Goal: Task Accomplishment & Management: Use online tool/utility

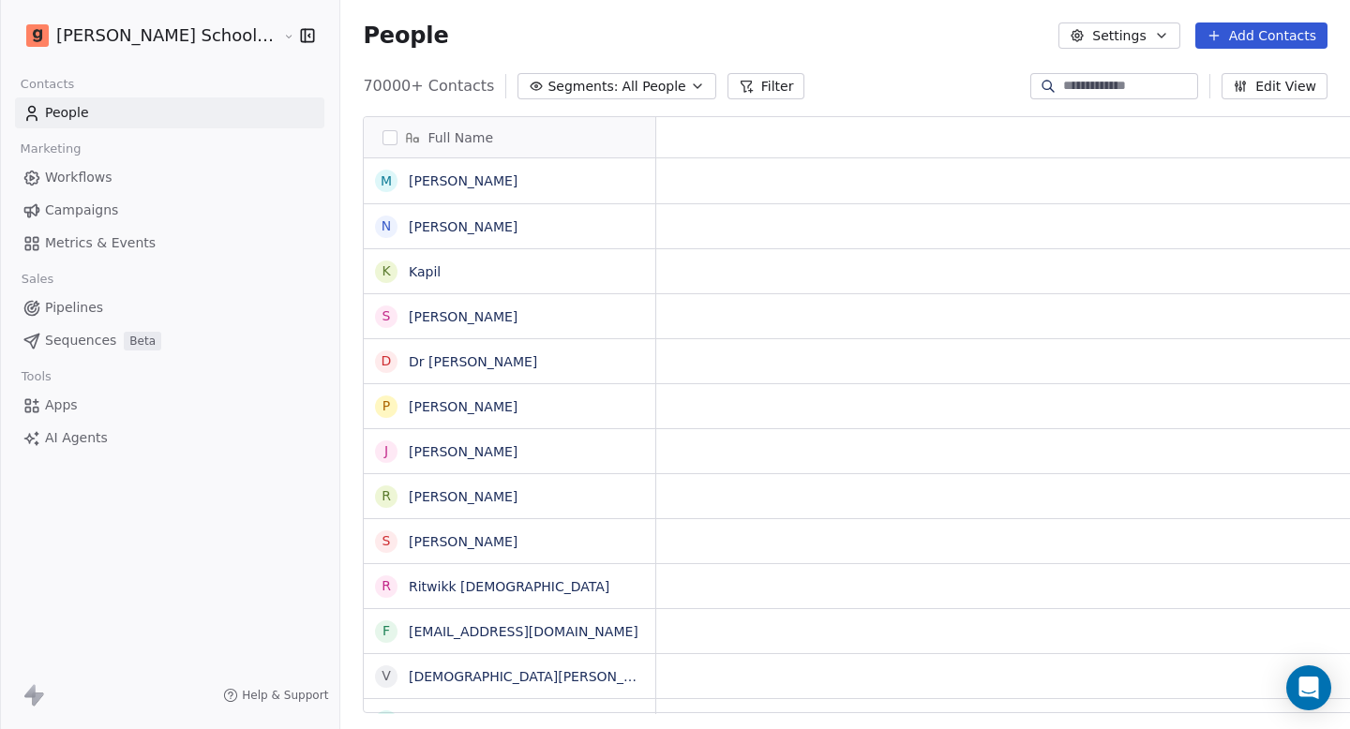
scroll to position [15, 15]
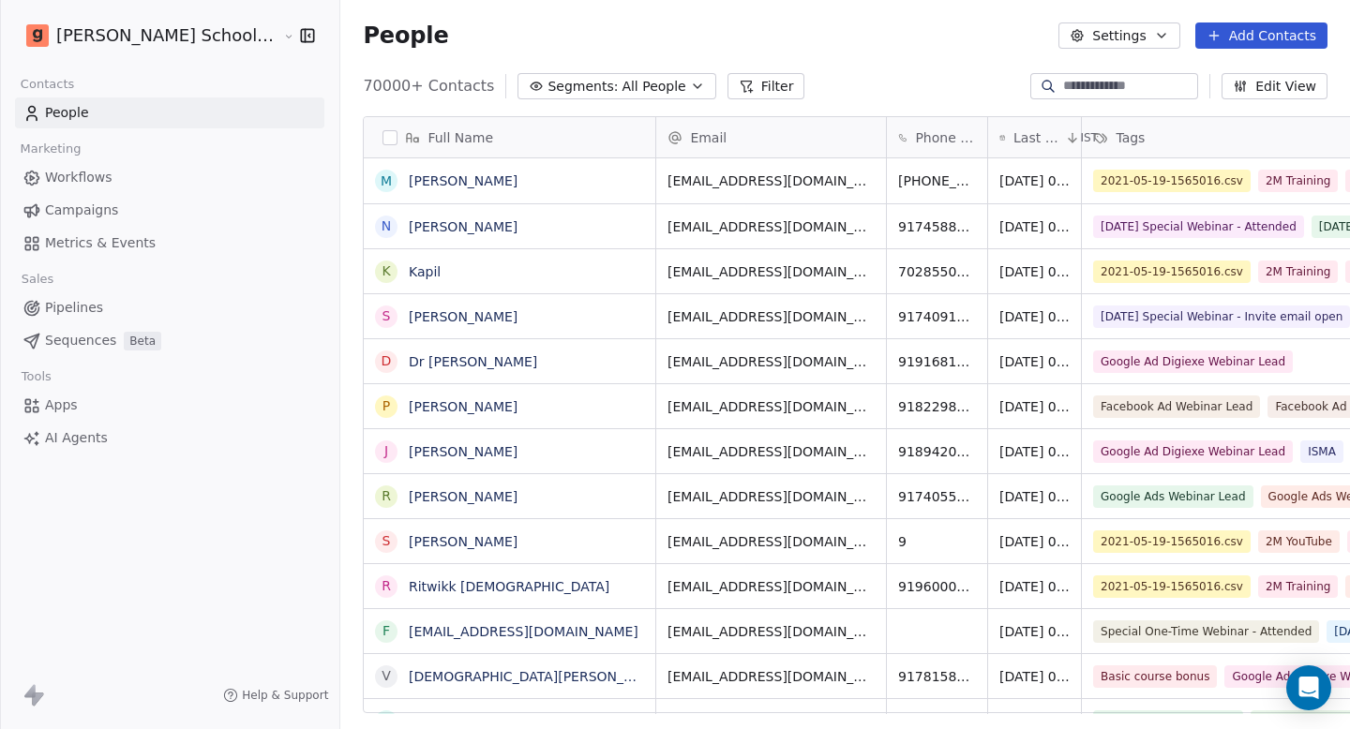
click at [1147, 38] on button "Settings" at bounding box center [1118, 35] width 121 height 26
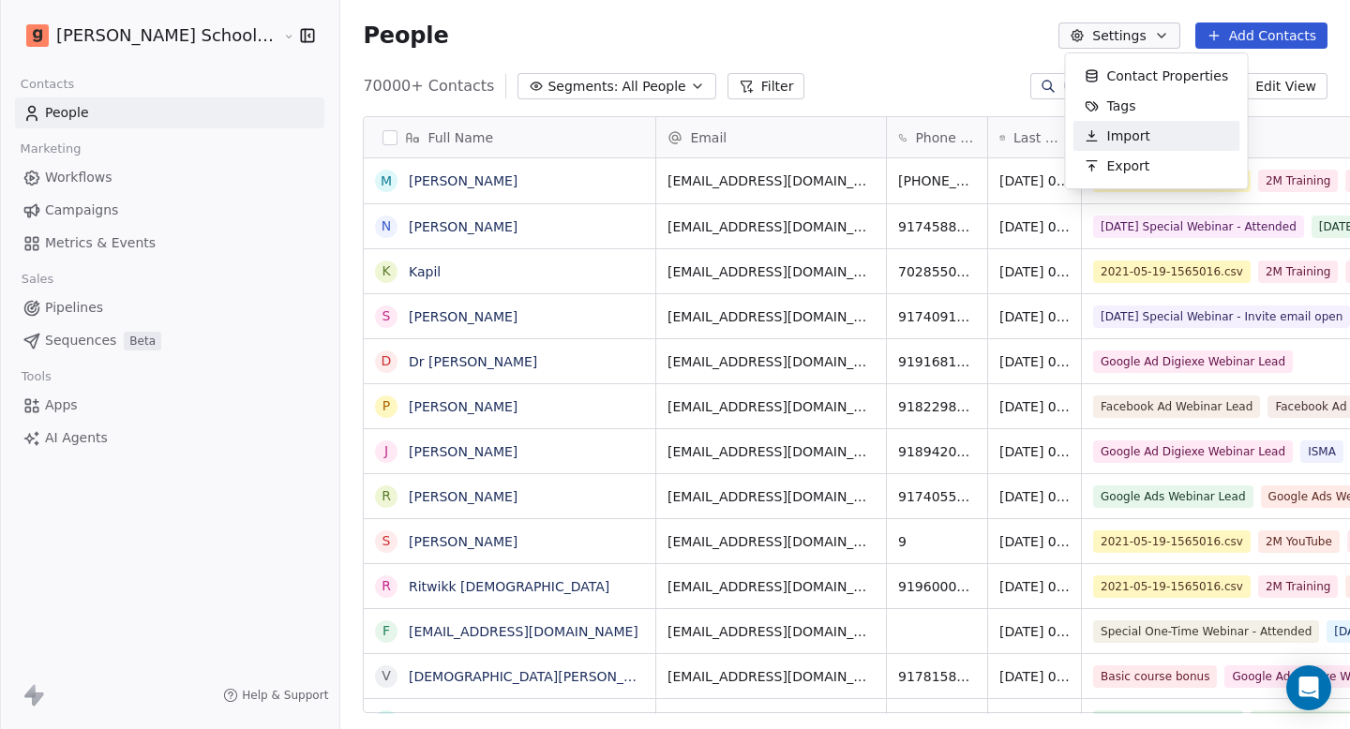
click at [1137, 130] on span "Import" at bounding box center [1128, 137] width 43 height 20
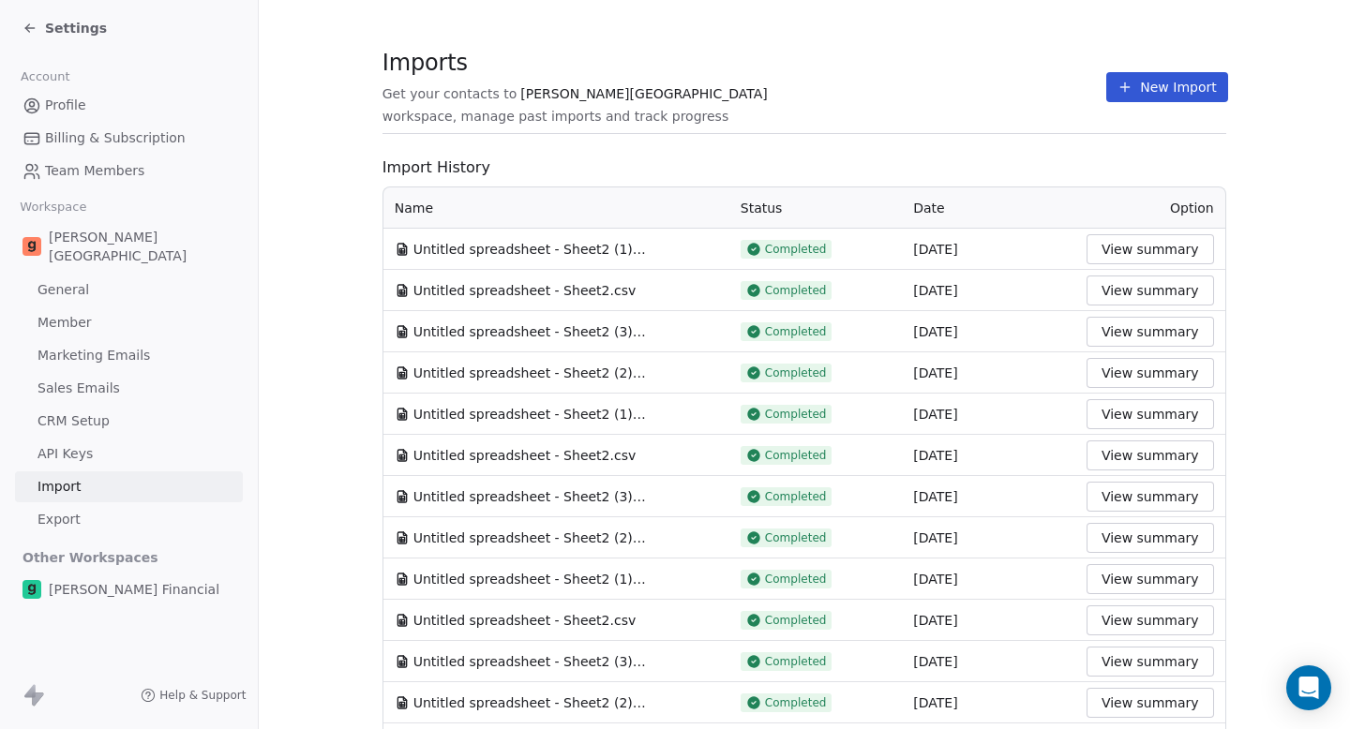
click at [1174, 83] on button "New Import" at bounding box center [1166, 87] width 121 height 30
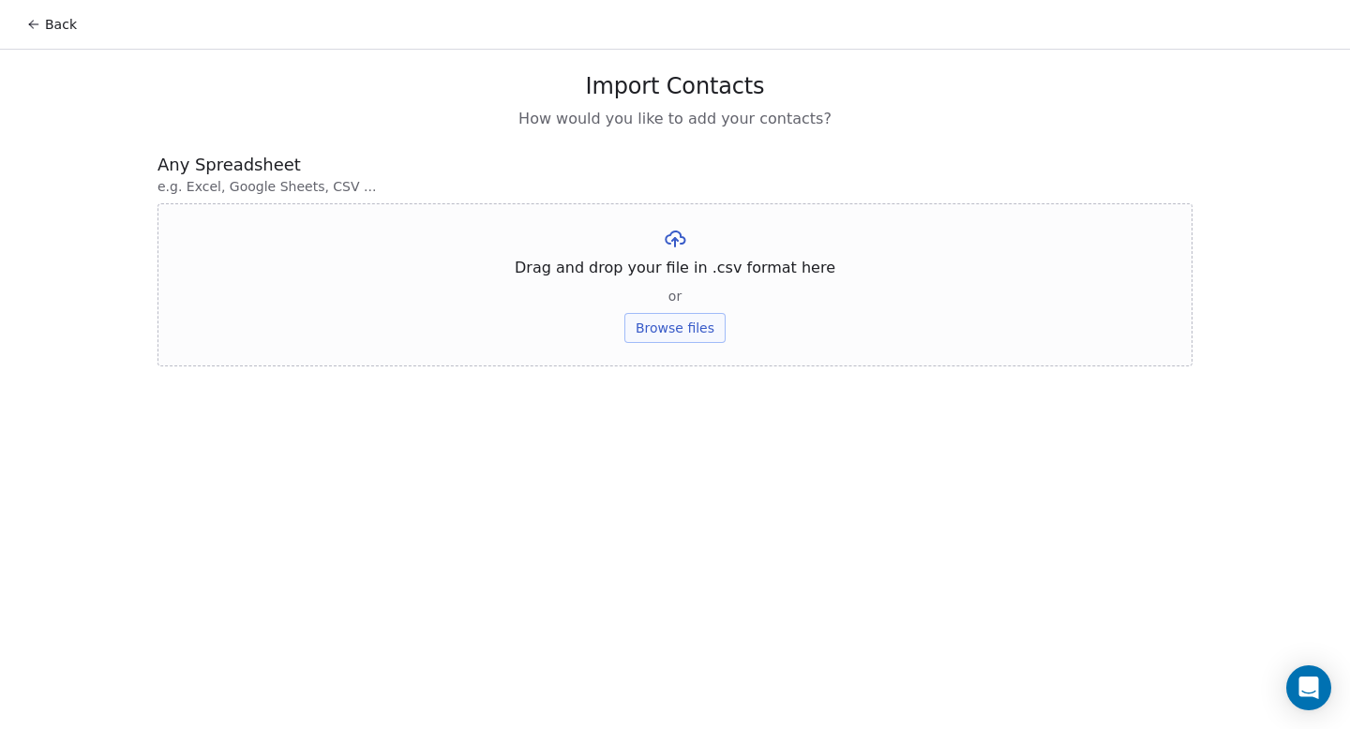
click at [677, 322] on button "Browse files" at bounding box center [674, 328] width 101 height 30
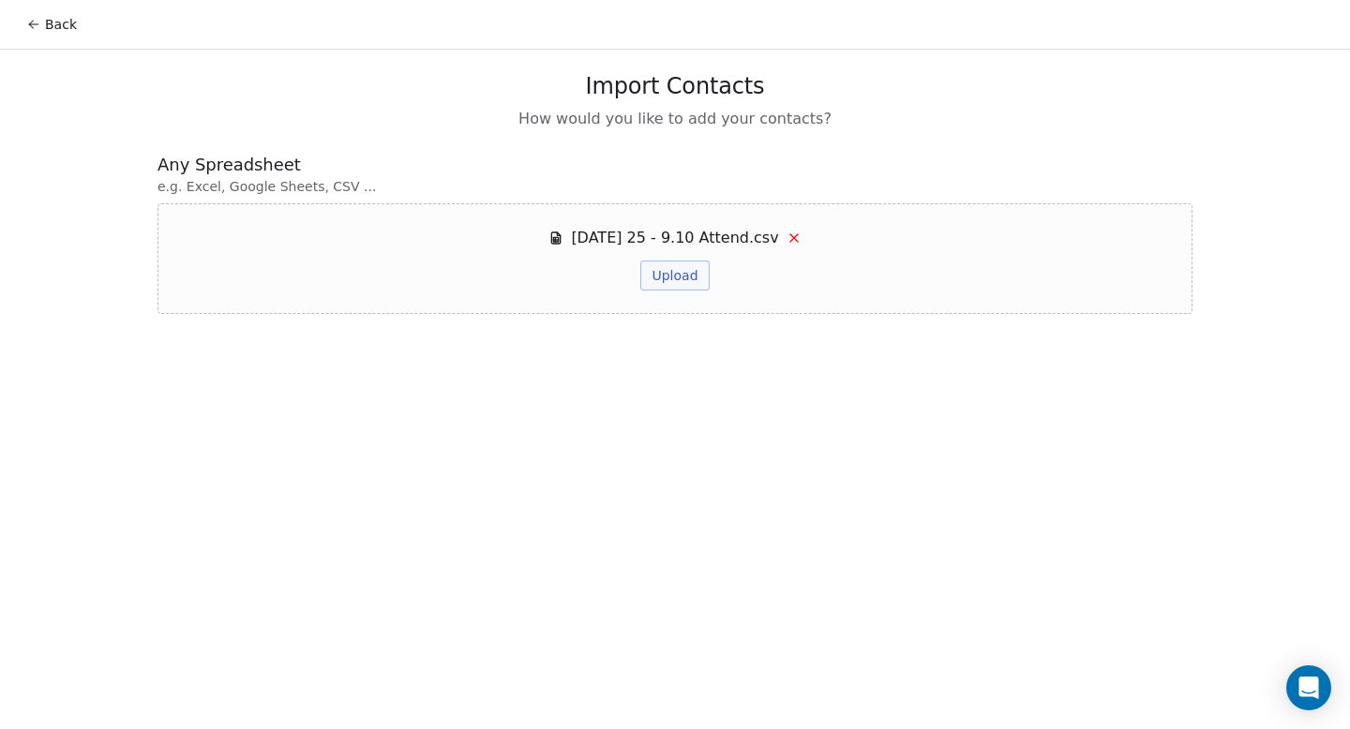
click at [688, 267] on button "Upload" at bounding box center [674, 276] width 68 height 30
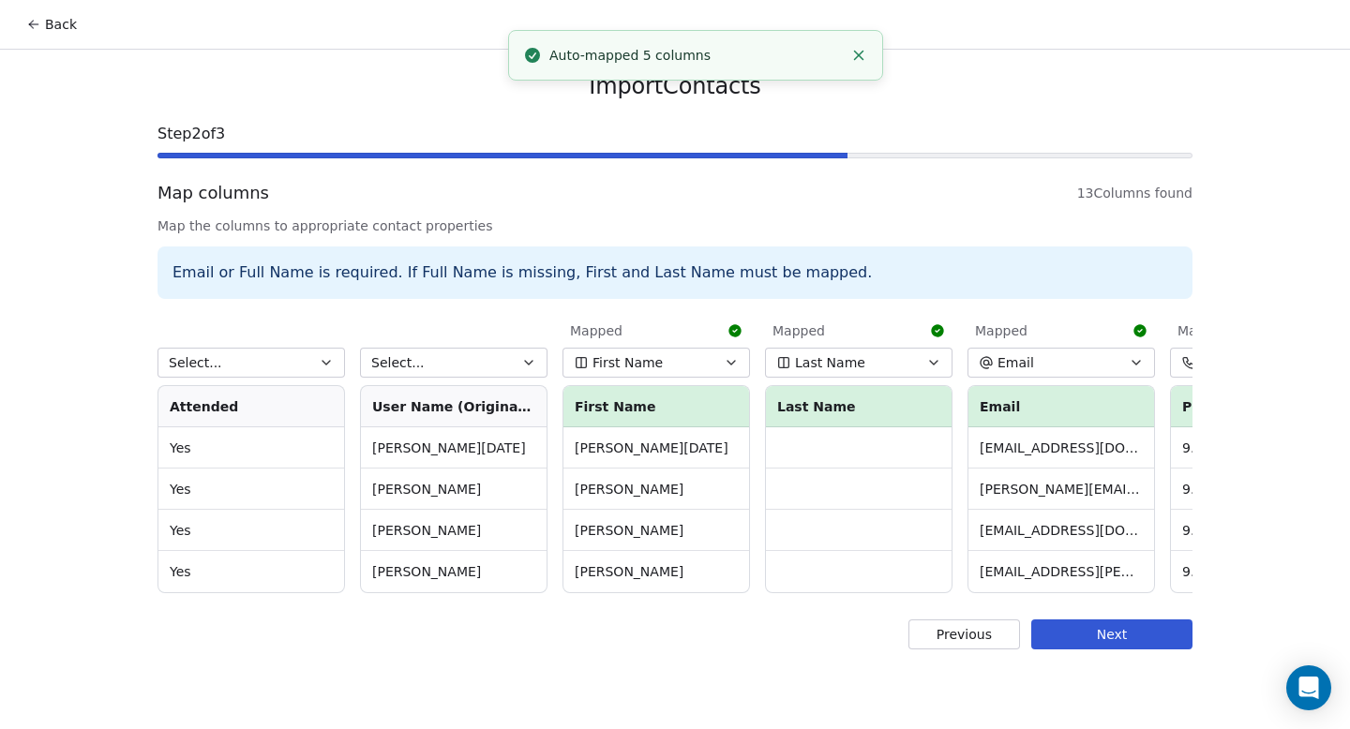
click at [657, 356] on span "First Name" at bounding box center [627, 362] width 70 height 19
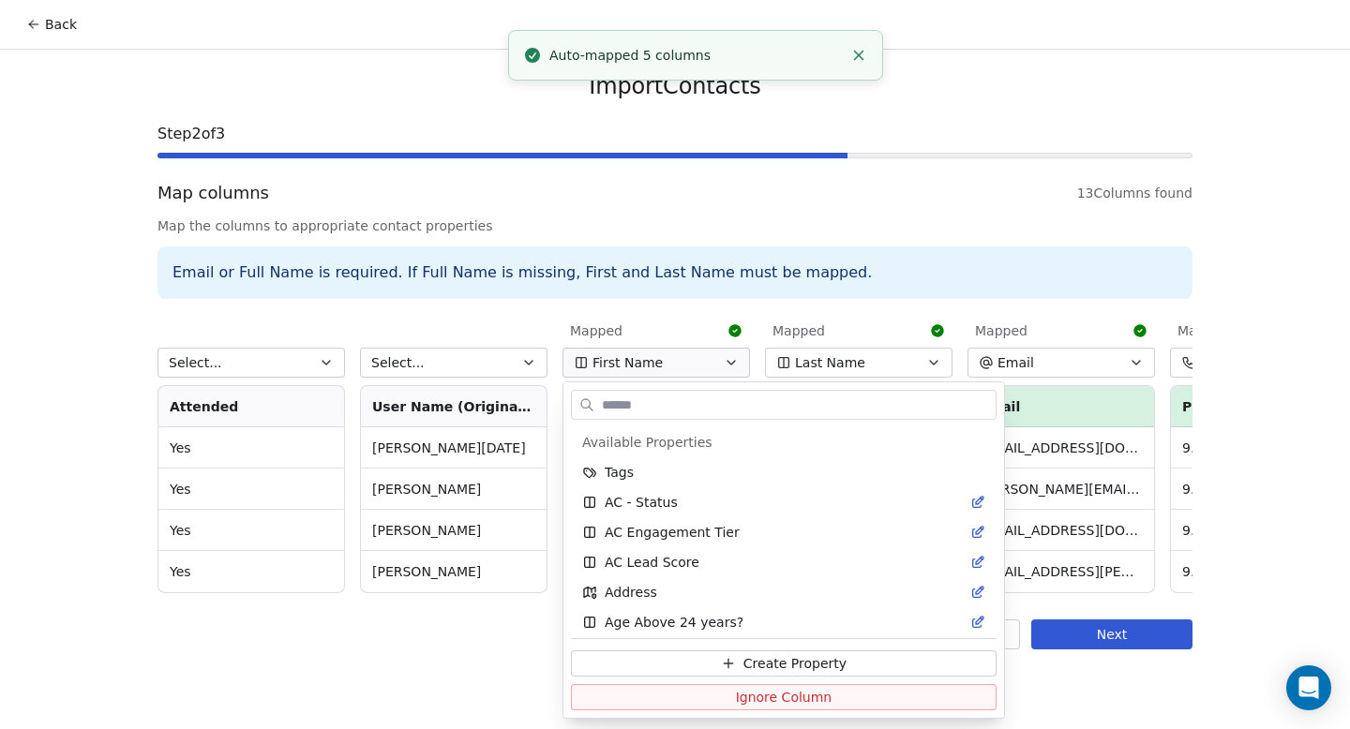
scroll to position [995, 0]
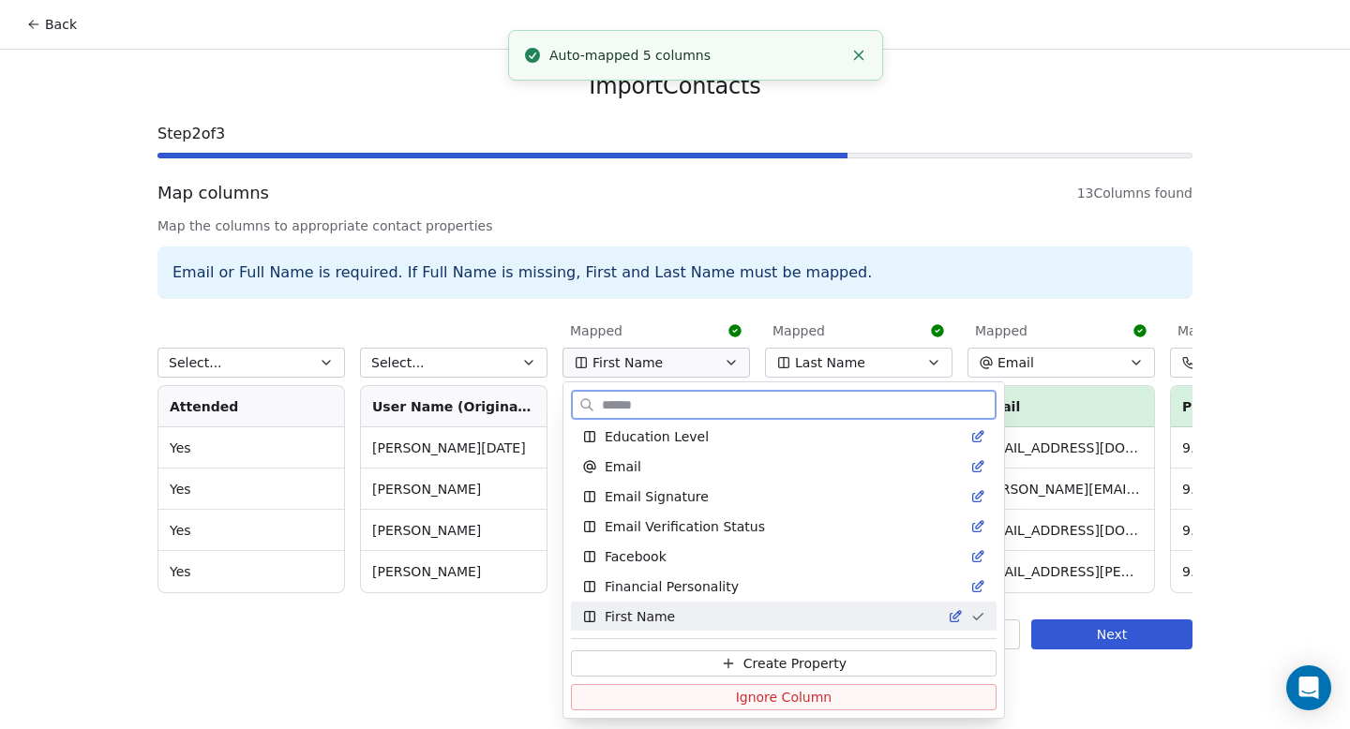
click at [736, 694] on span "Ignore Column" at bounding box center [784, 697] width 97 height 19
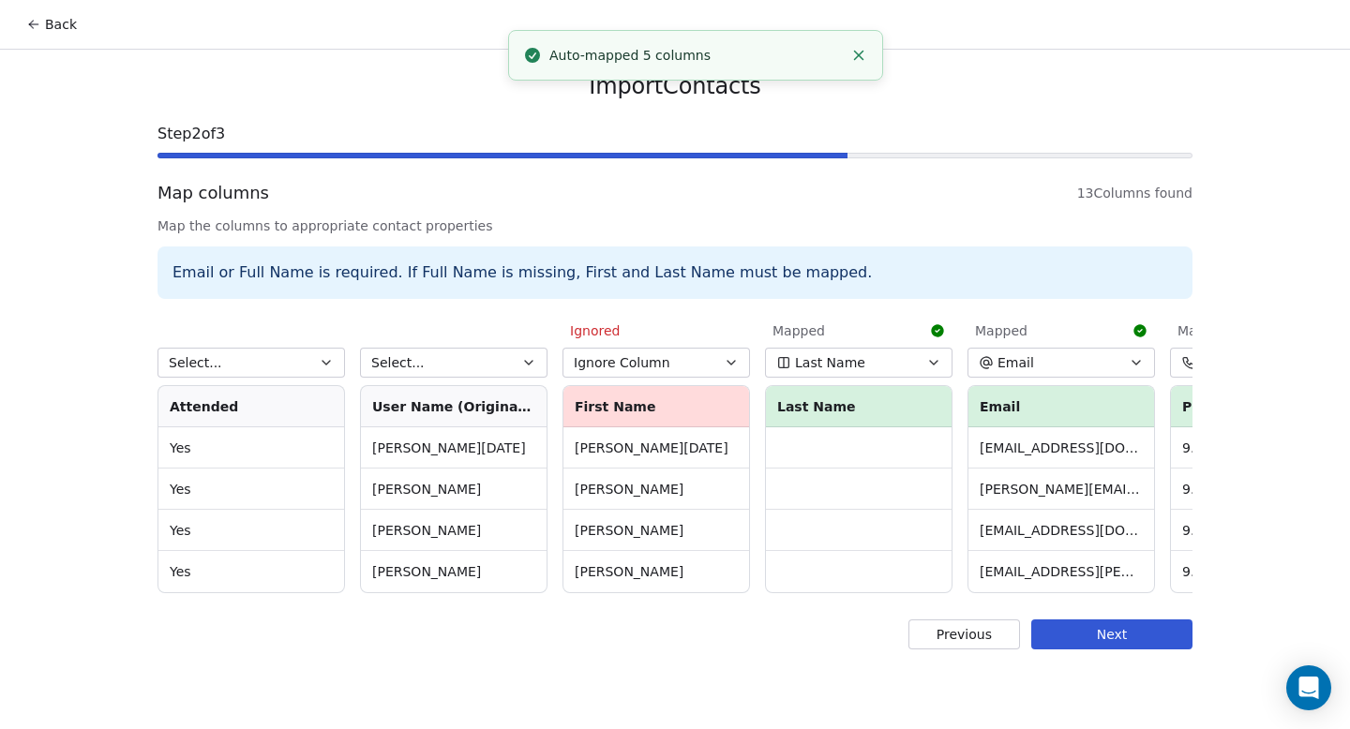
click at [888, 372] on button "Last Name" at bounding box center [858, 363] width 187 height 30
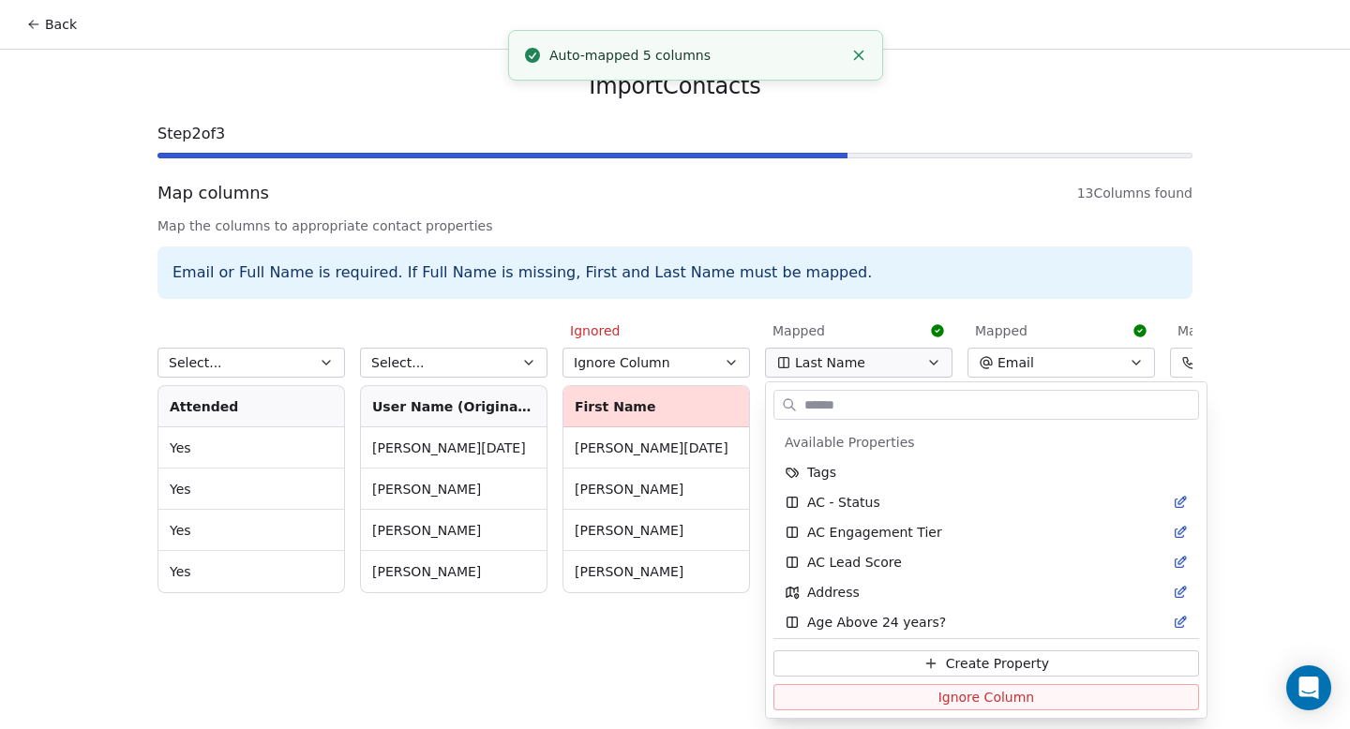
scroll to position [2165, 0]
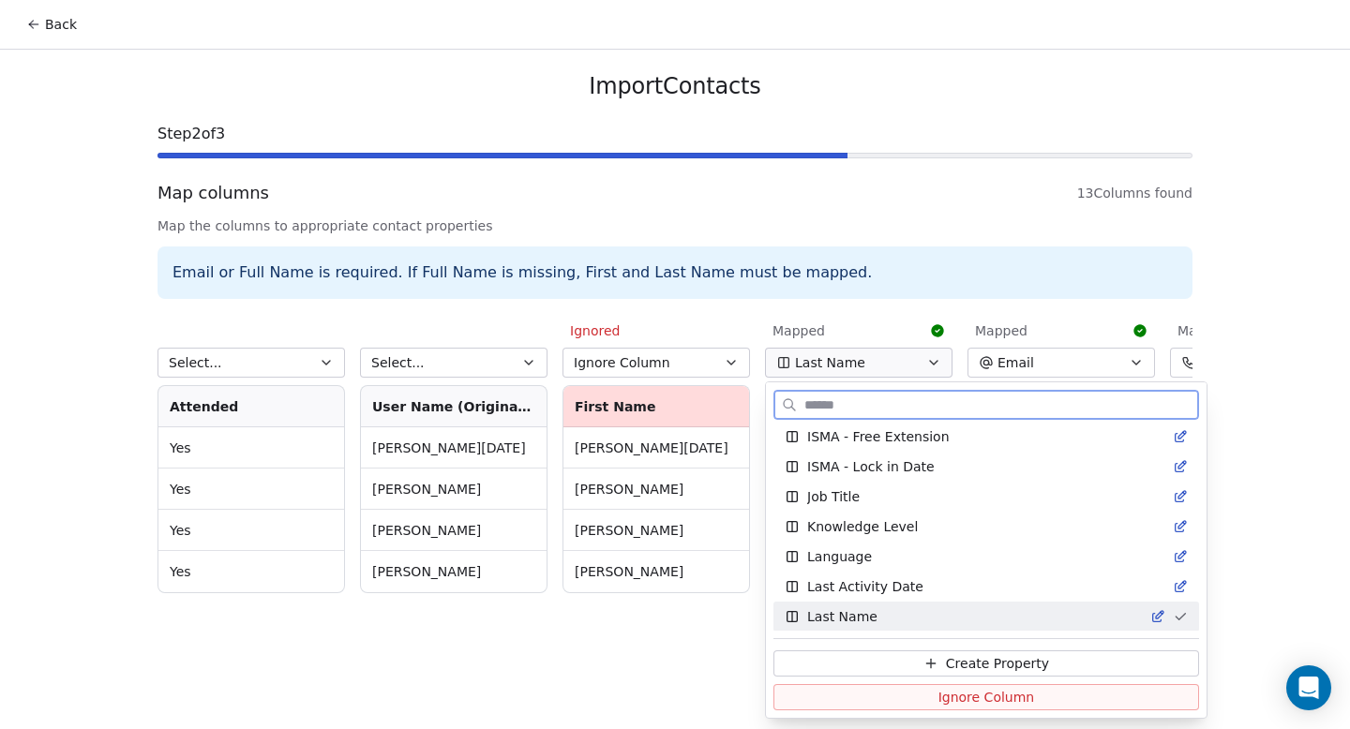
click at [938, 702] on span "Ignore Column" at bounding box center [986, 697] width 97 height 19
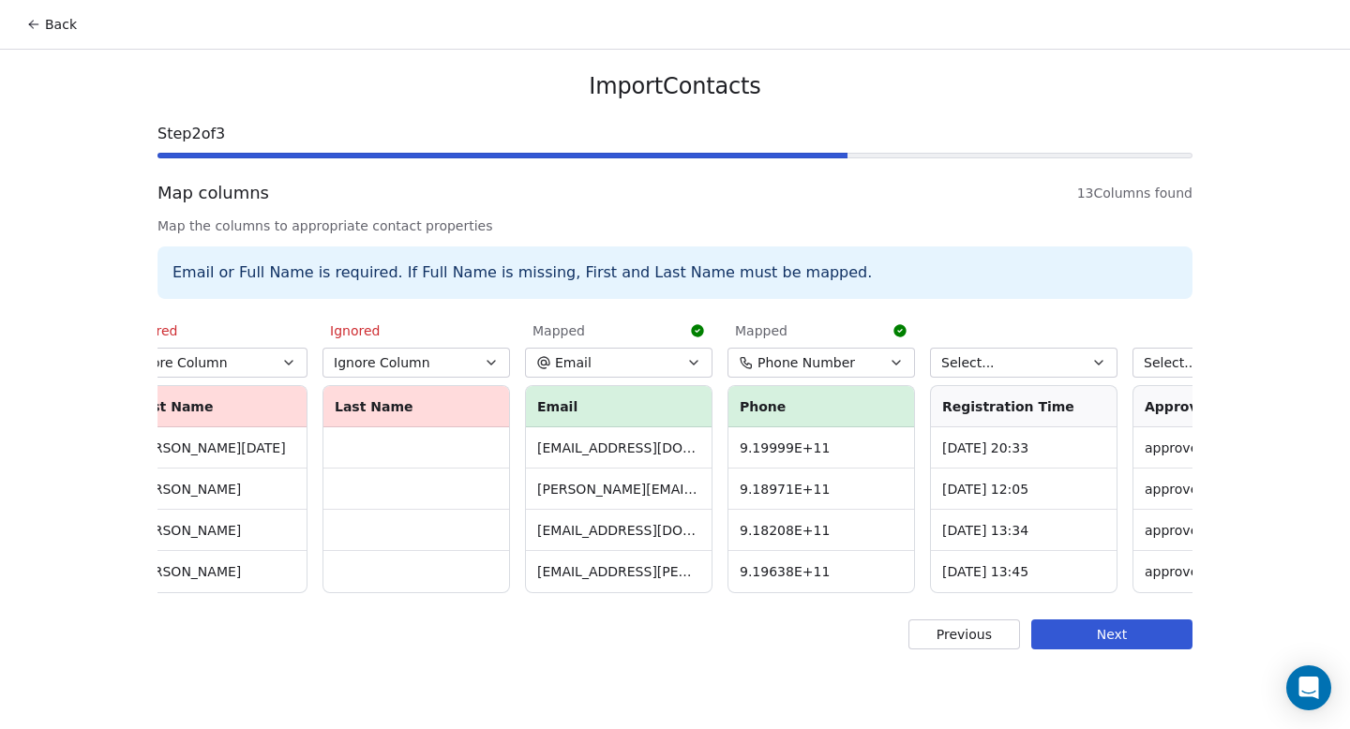
scroll to position [0, 482]
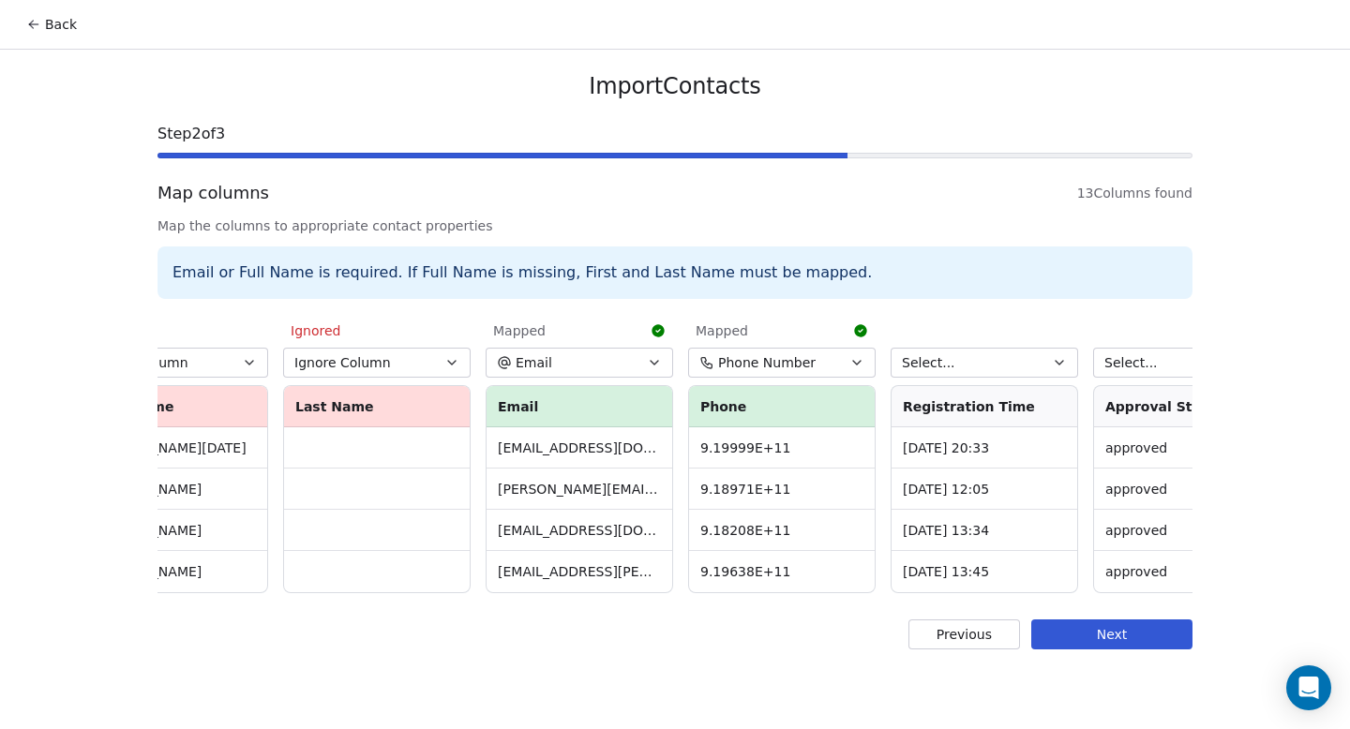
click at [799, 367] on span "Phone Number" at bounding box center [766, 362] width 97 height 19
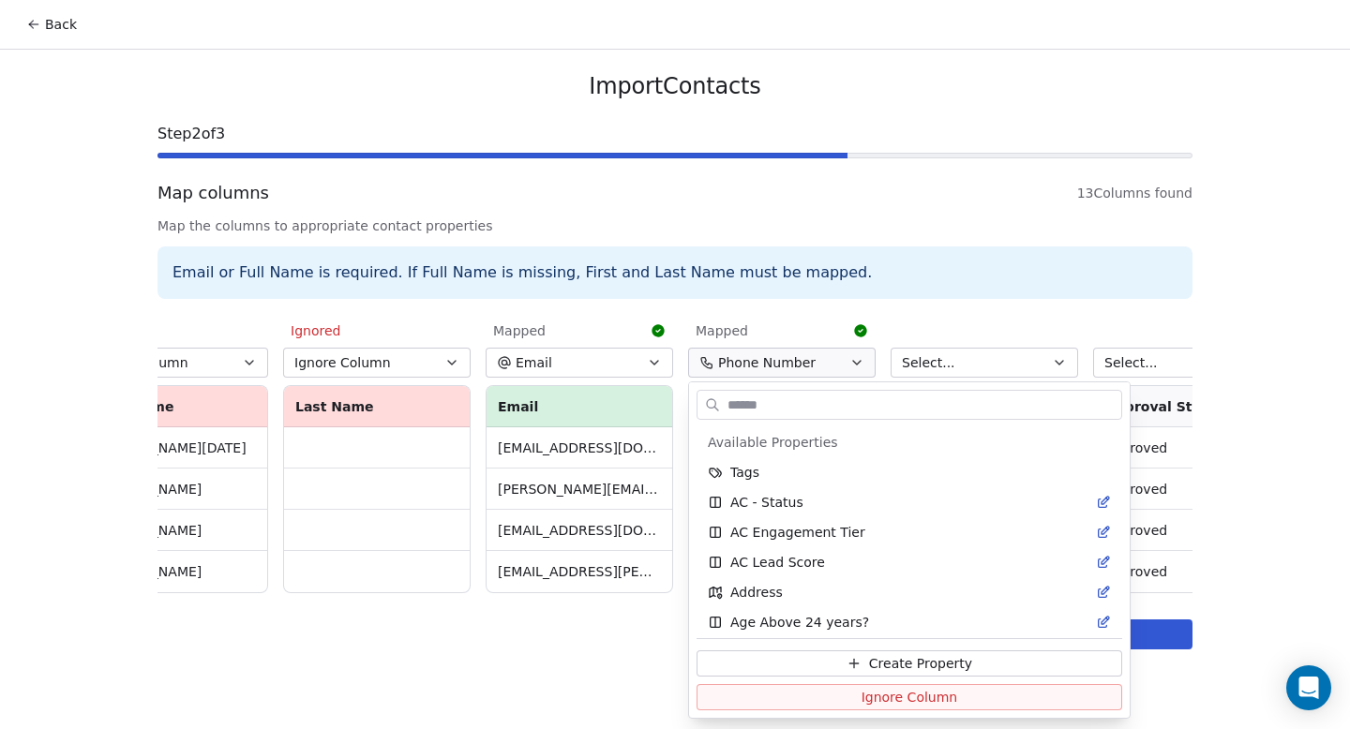
scroll to position [3095, 0]
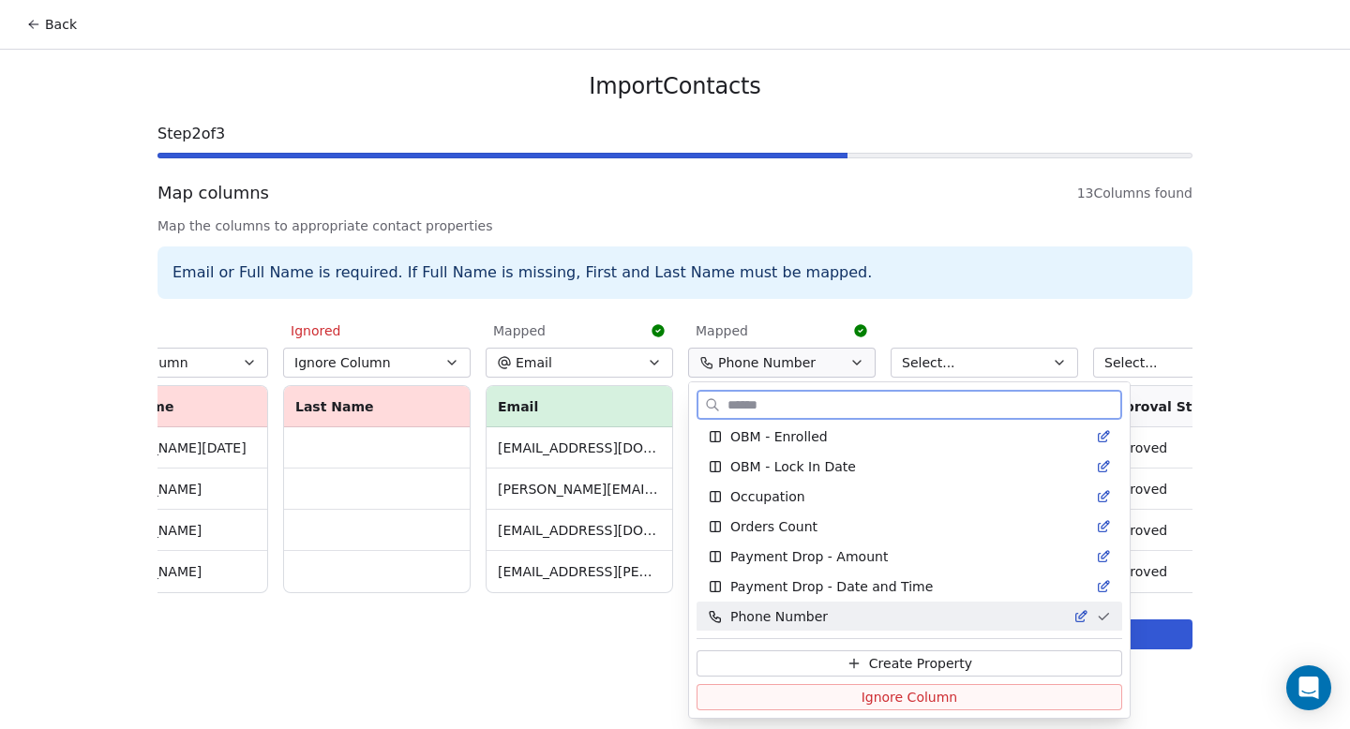
click at [813, 690] on button "Ignore Column" at bounding box center [909, 697] width 426 height 26
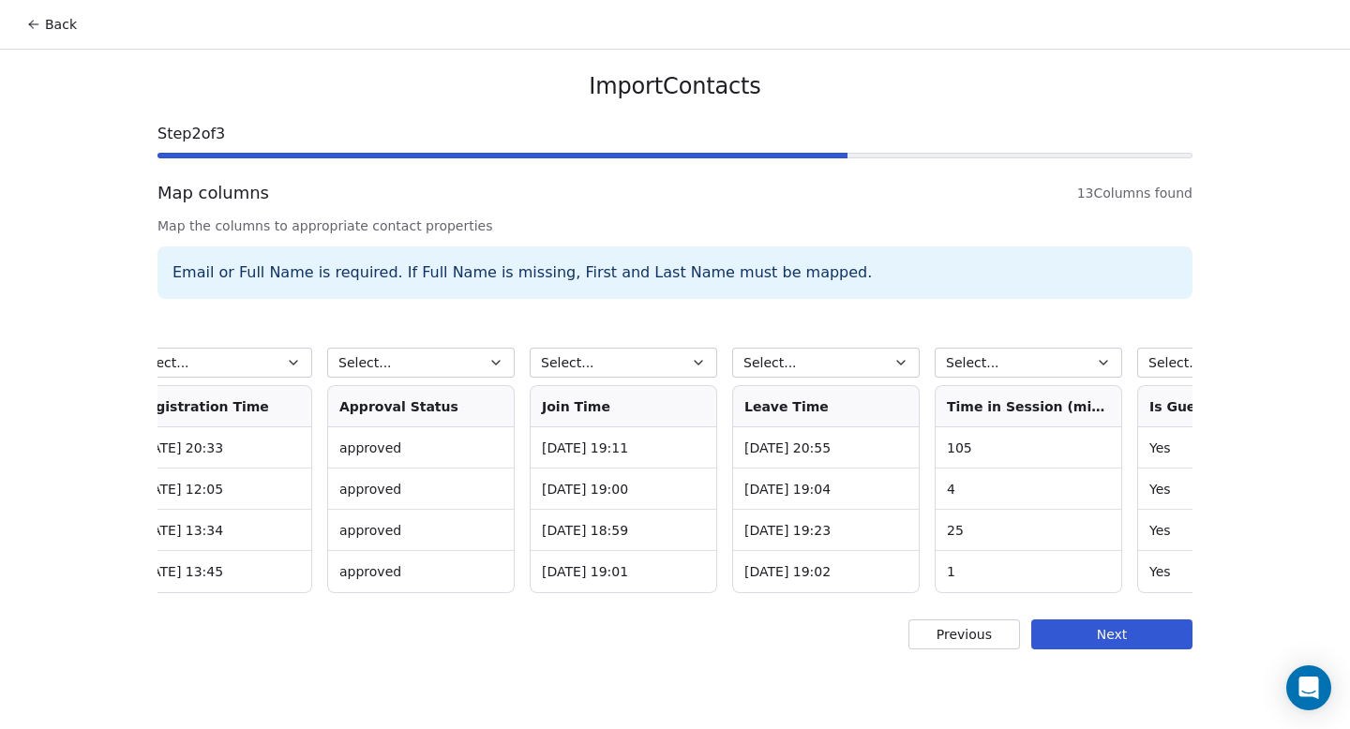
scroll to position [0, 1582]
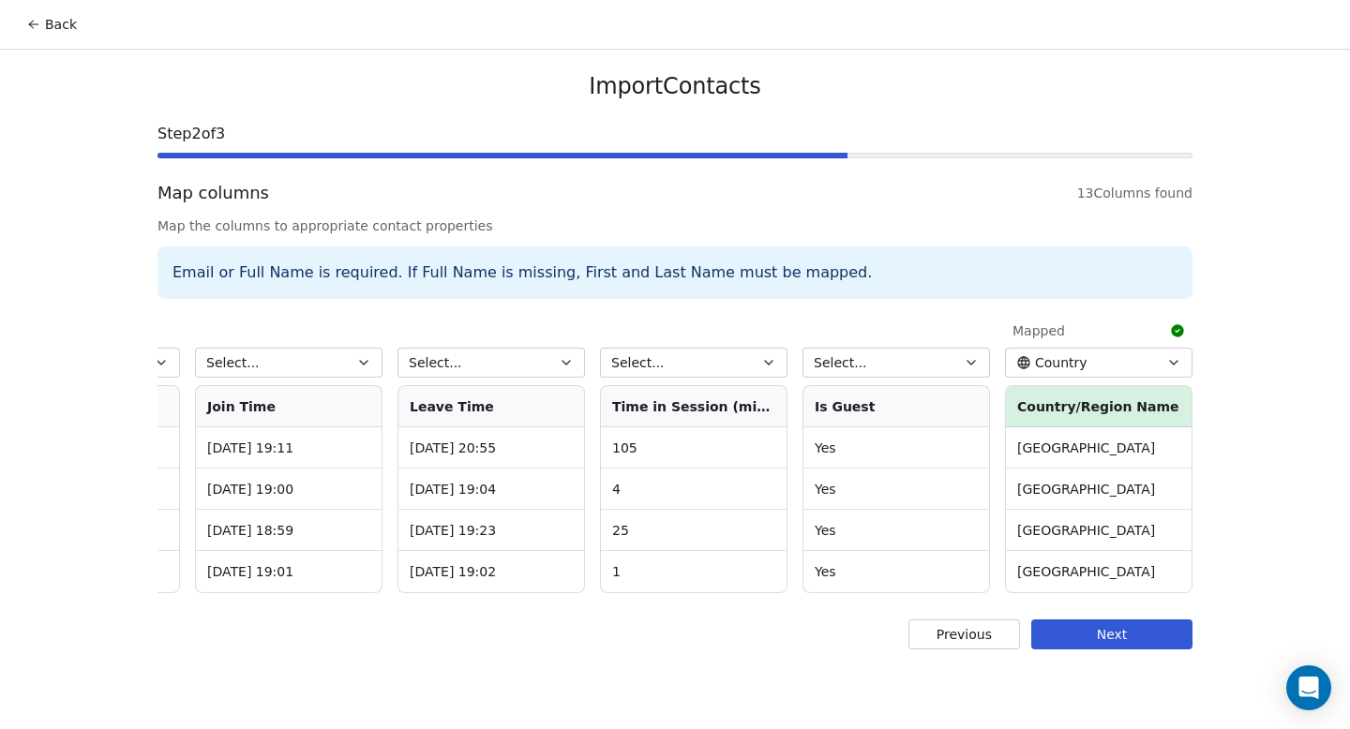
click at [1033, 366] on div "Country" at bounding box center [1051, 362] width 71 height 19
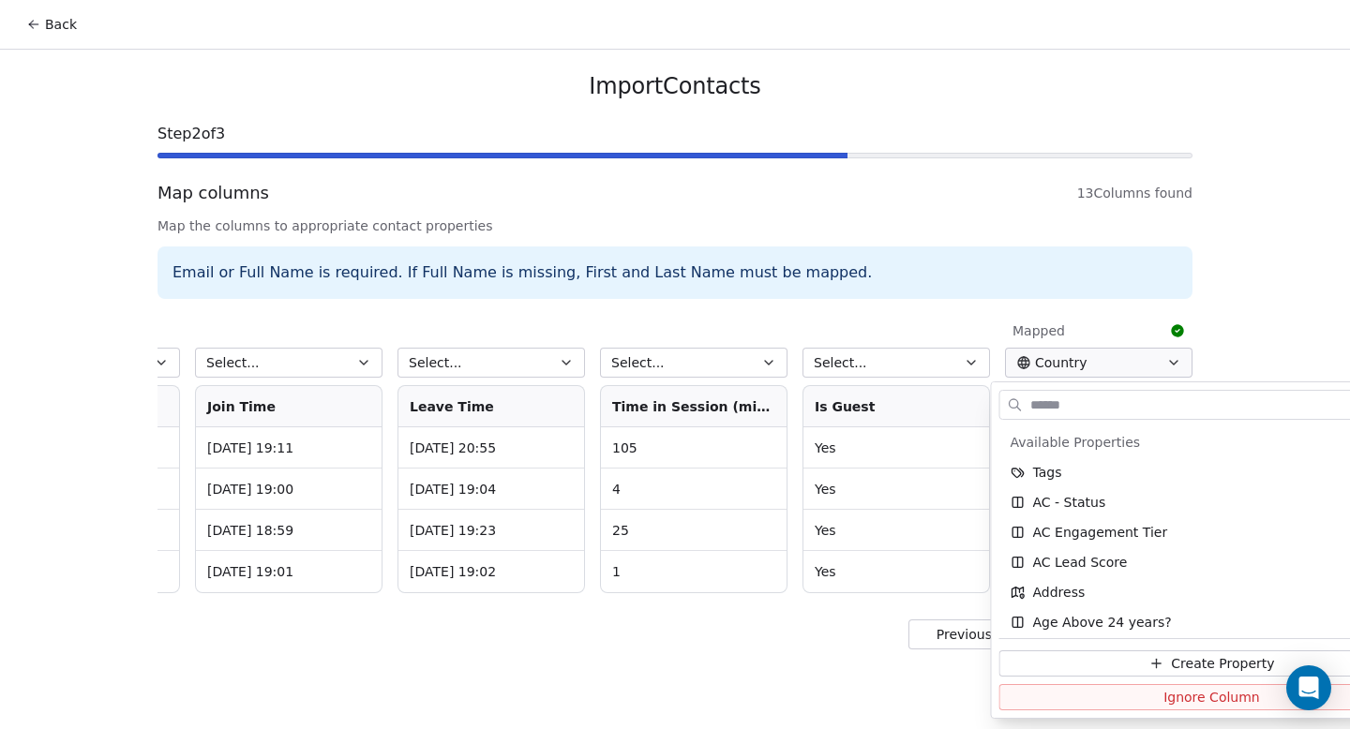
scroll to position [336, 0]
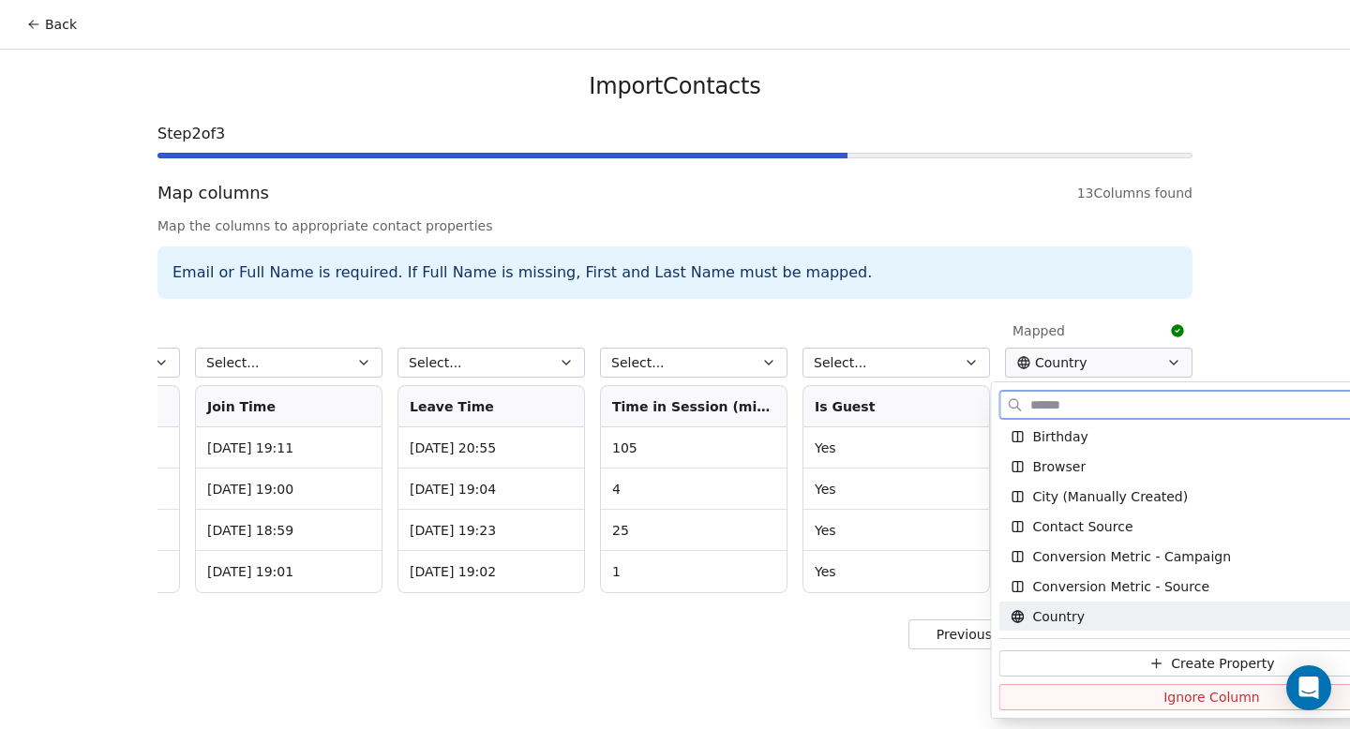
click at [1043, 701] on button "Ignore Column" at bounding box center [1212, 697] width 426 height 26
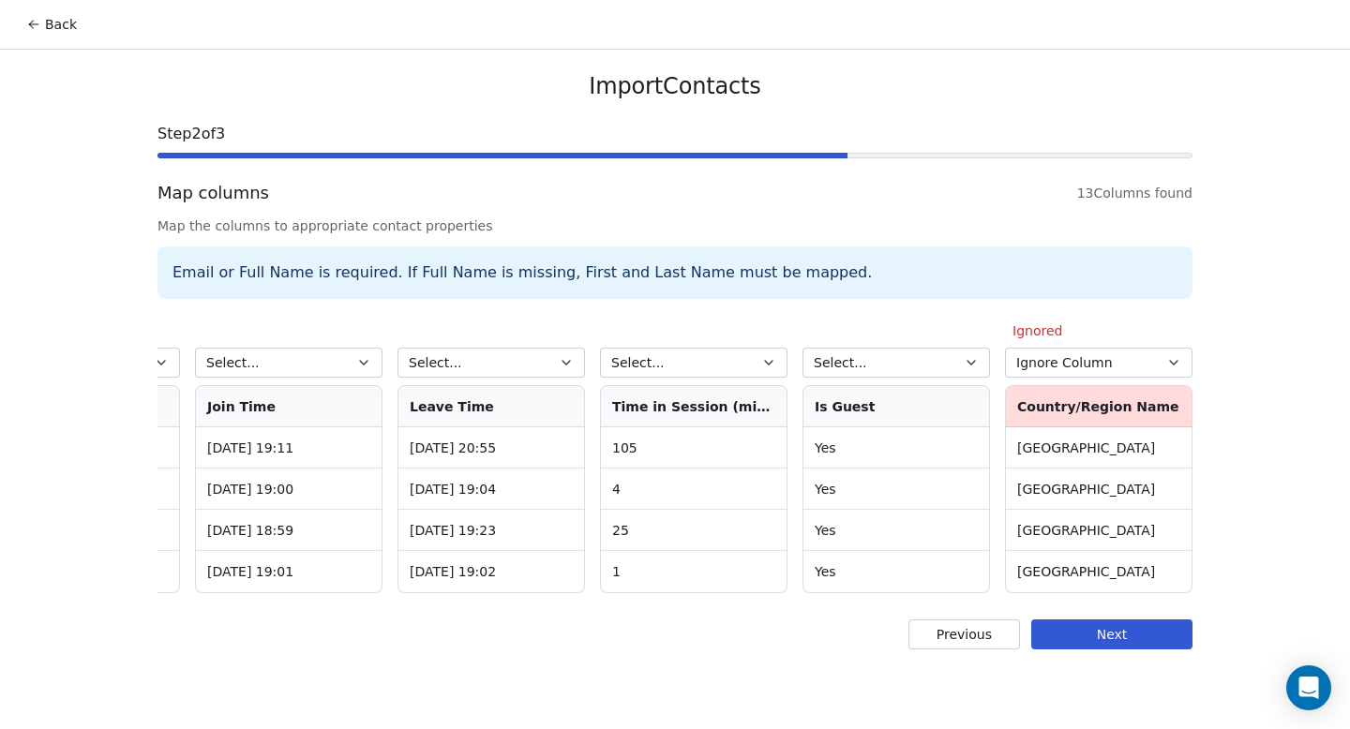
click at [1082, 650] on button "Next" at bounding box center [1111, 635] width 161 height 30
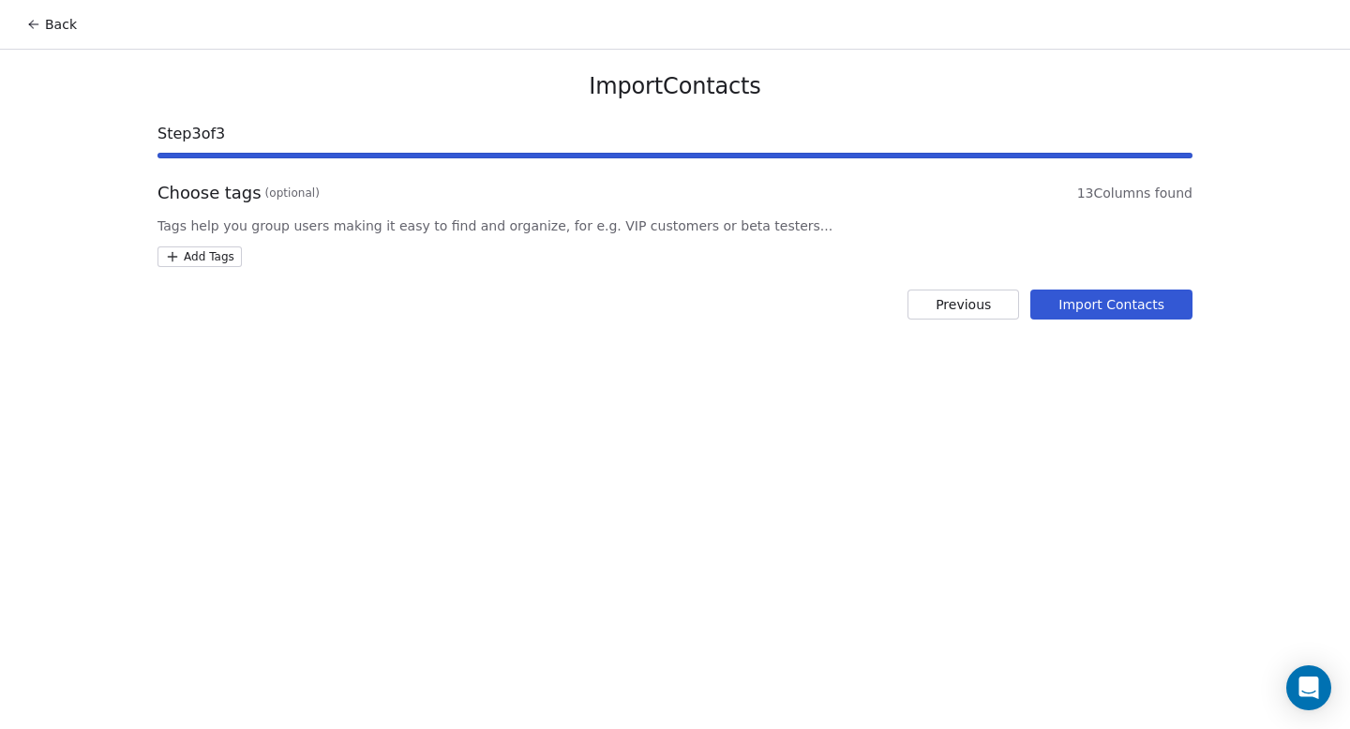
click at [195, 263] on html "Back Import Contacts Step 3 of 3 Choose tags (optional) 13 Columns found Tags h…" at bounding box center [675, 364] width 1350 height 729
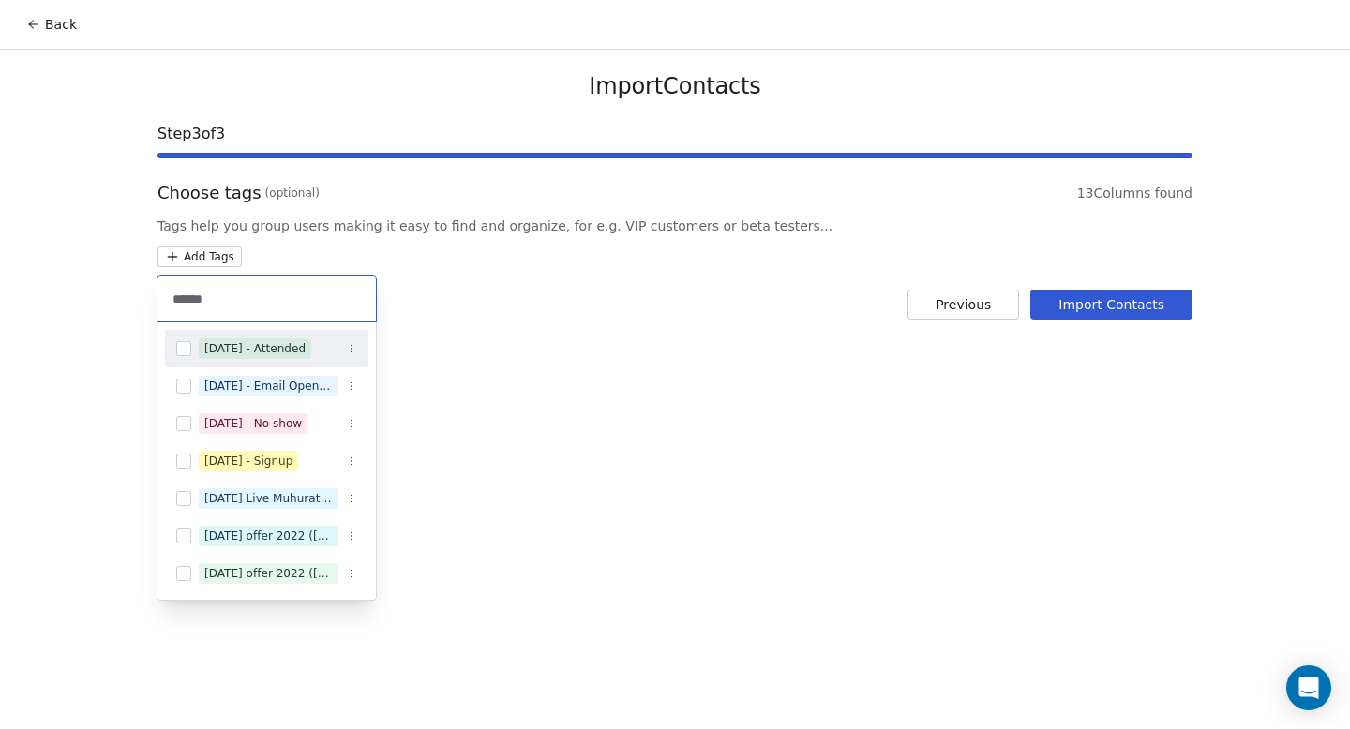
type input "******"
click at [292, 358] on span "[DATE] - Attended" at bounding box center [255, 348] width 112 height 21
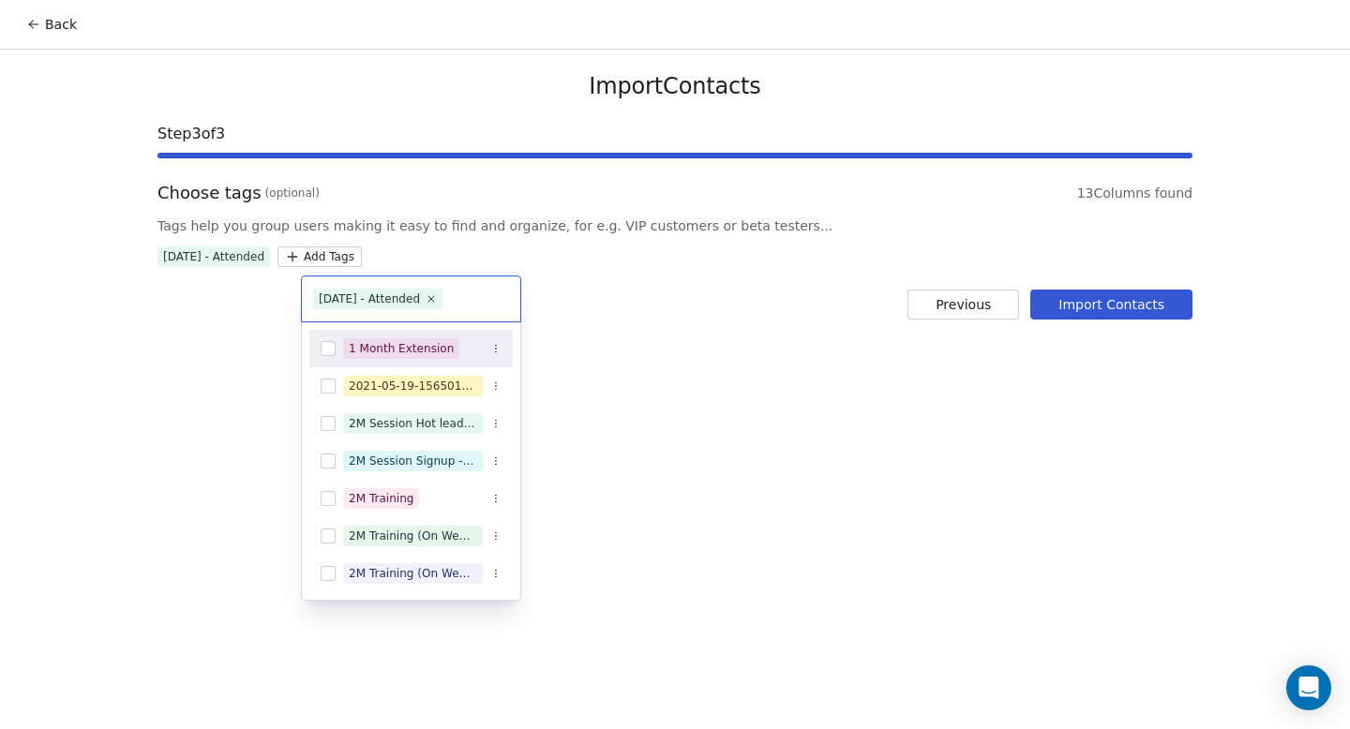
click at [626, 425] on html "Back Import Contacts Step 3 of 3 Choose tags (optional) 13 Columns found Tags h…" at bounding box center [675, 364] width 1350 height 729
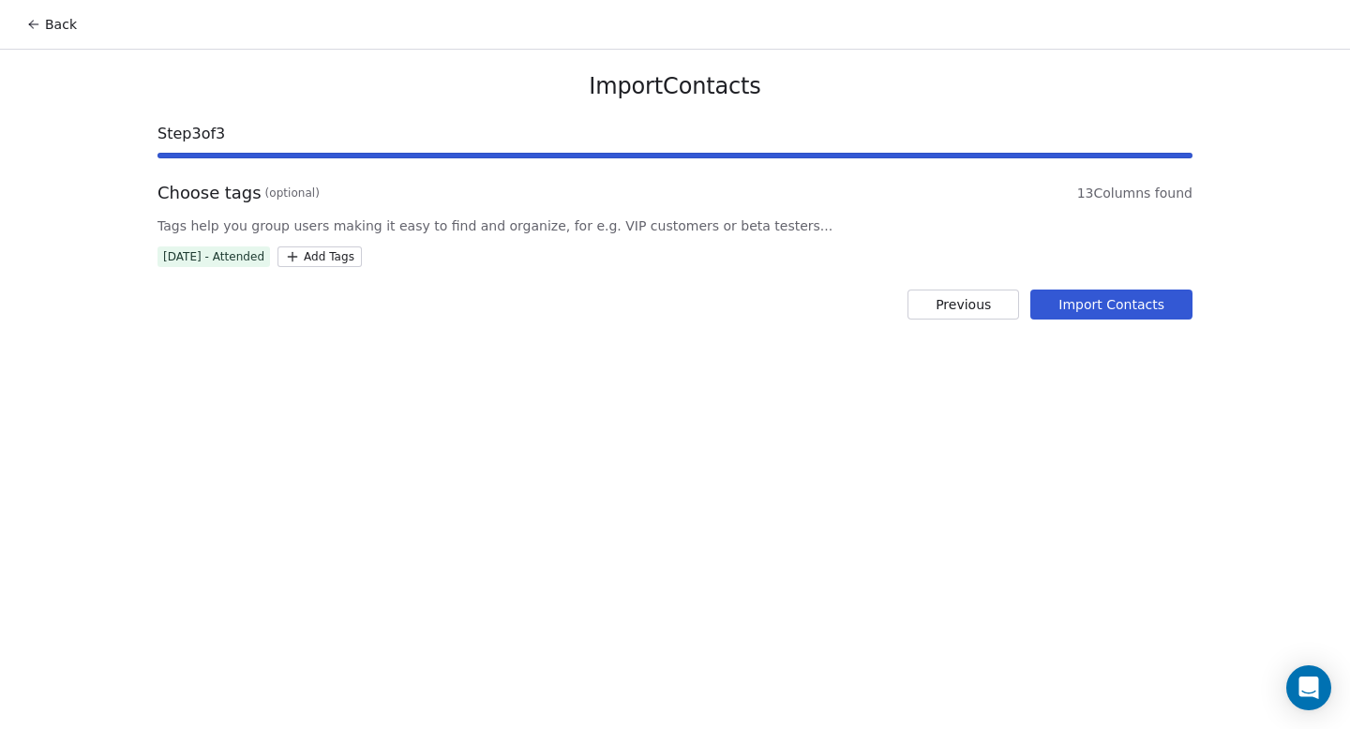
click at [1096, 304] on button "Import Contacts" at bounding box center [1111, 305] width 162 height 30
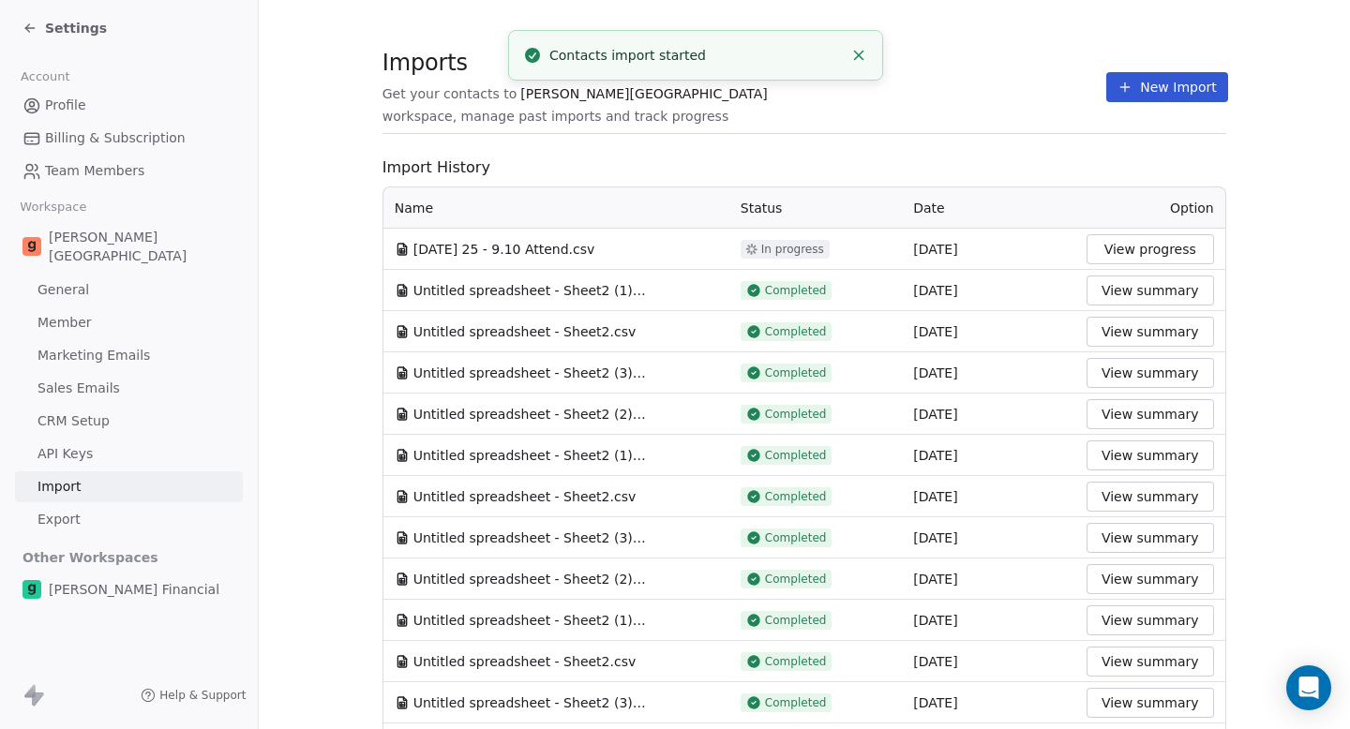
click at [1152, 93] on button "New Import" at bounding box center [1166, 87] width 121 height 30
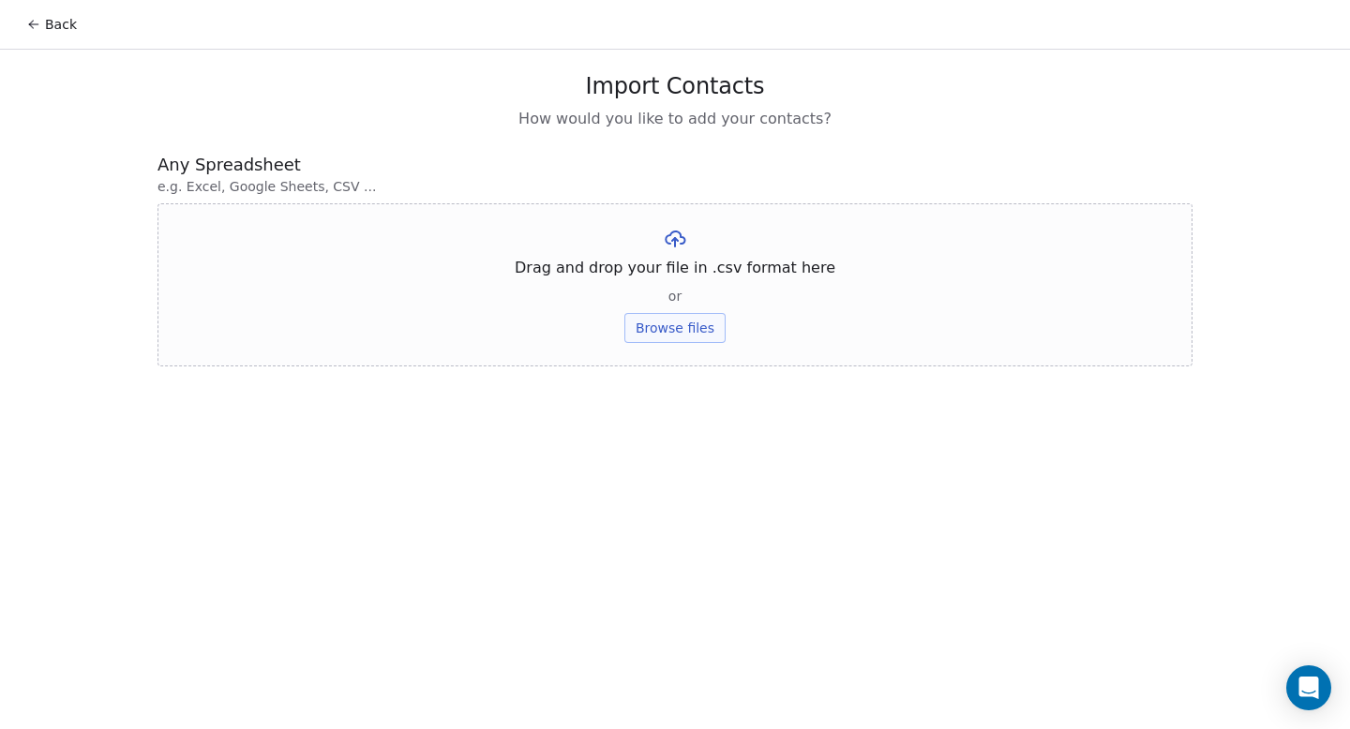
click at [689, 332] on button "Browse files" at bounding box center [674, 328] width 101 height 30
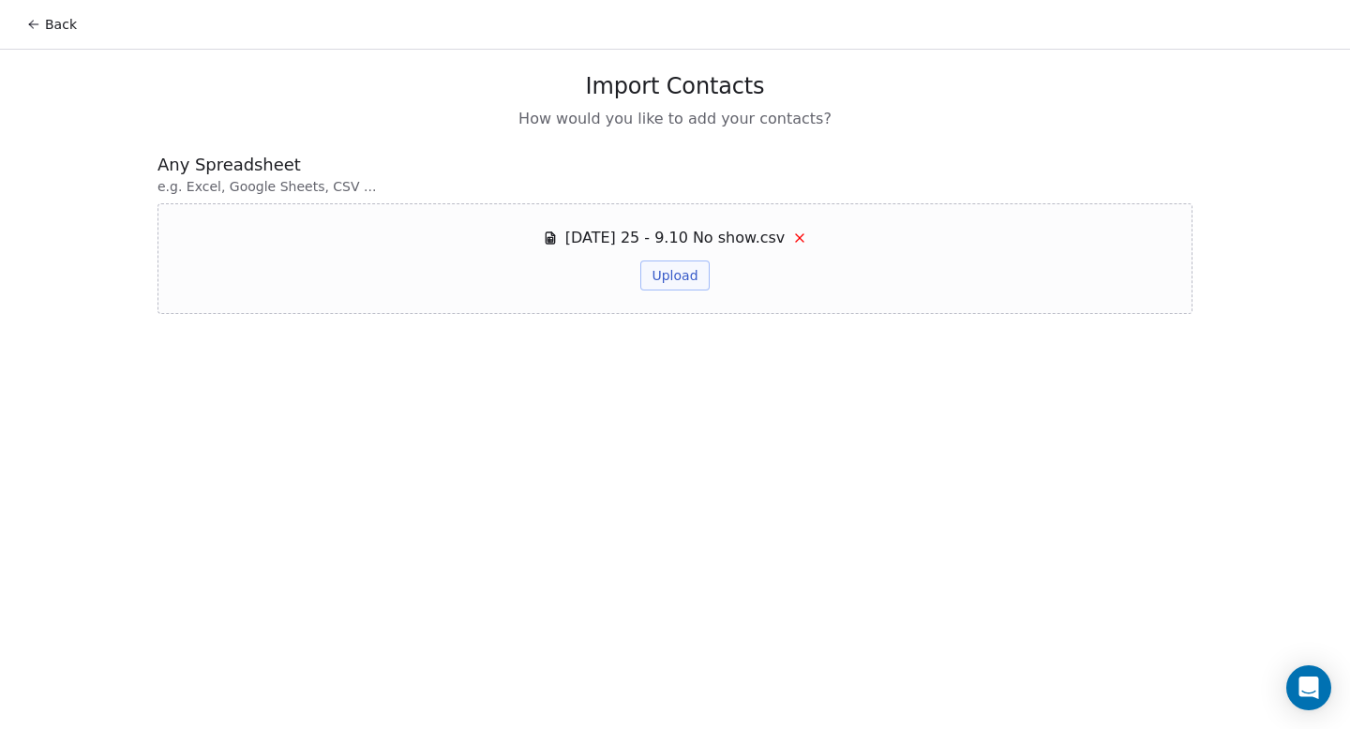
click at [681, 272] on button "Upload" at bounding box center [674, 276] width 68 height 30
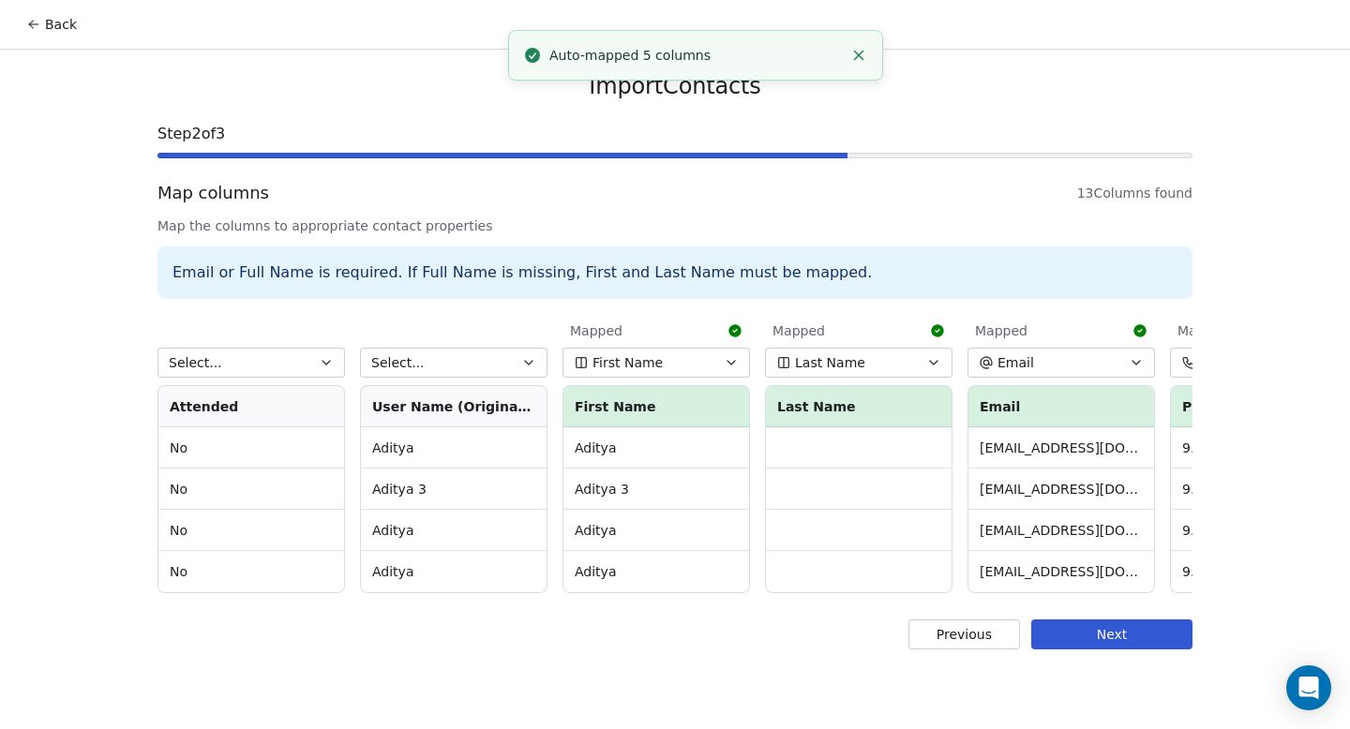
click at [649, 368] on span "First Name" at bounding box center [627, 362] width 70 height 19
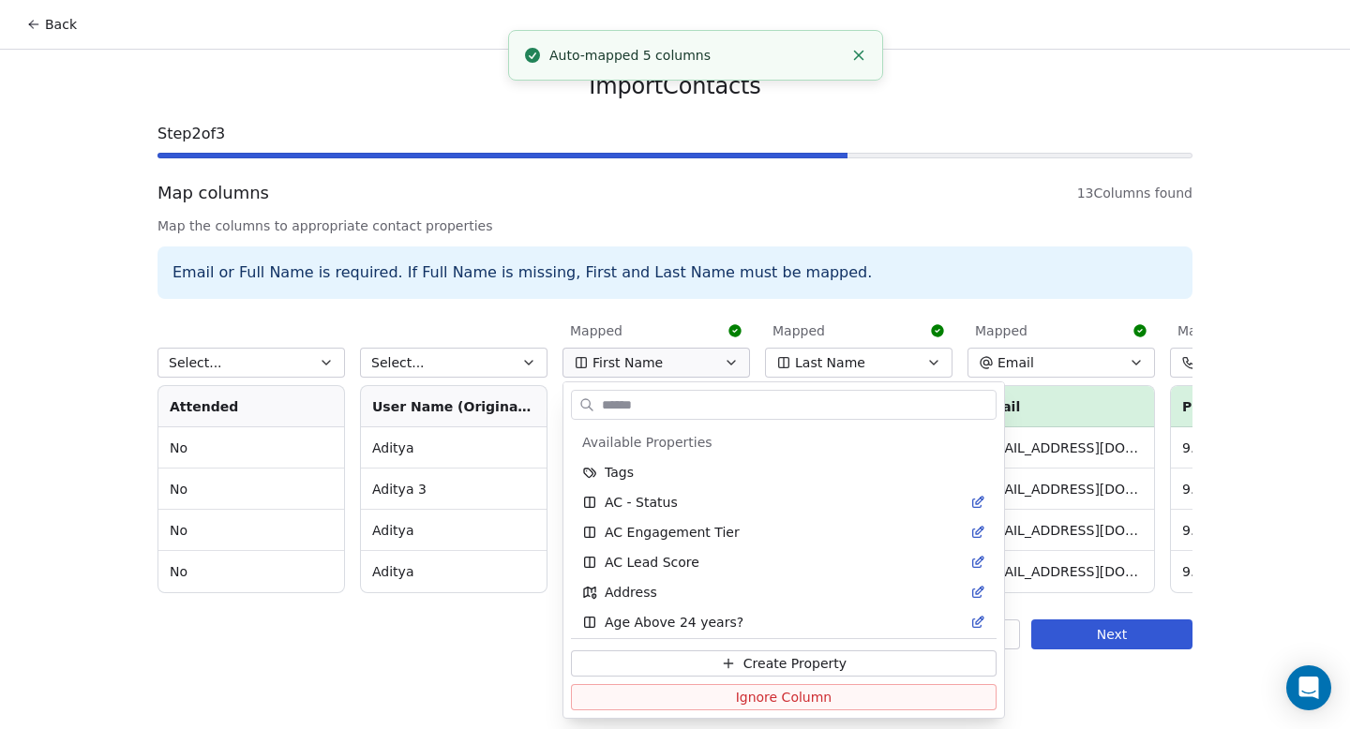
scroll to position [995, 0]
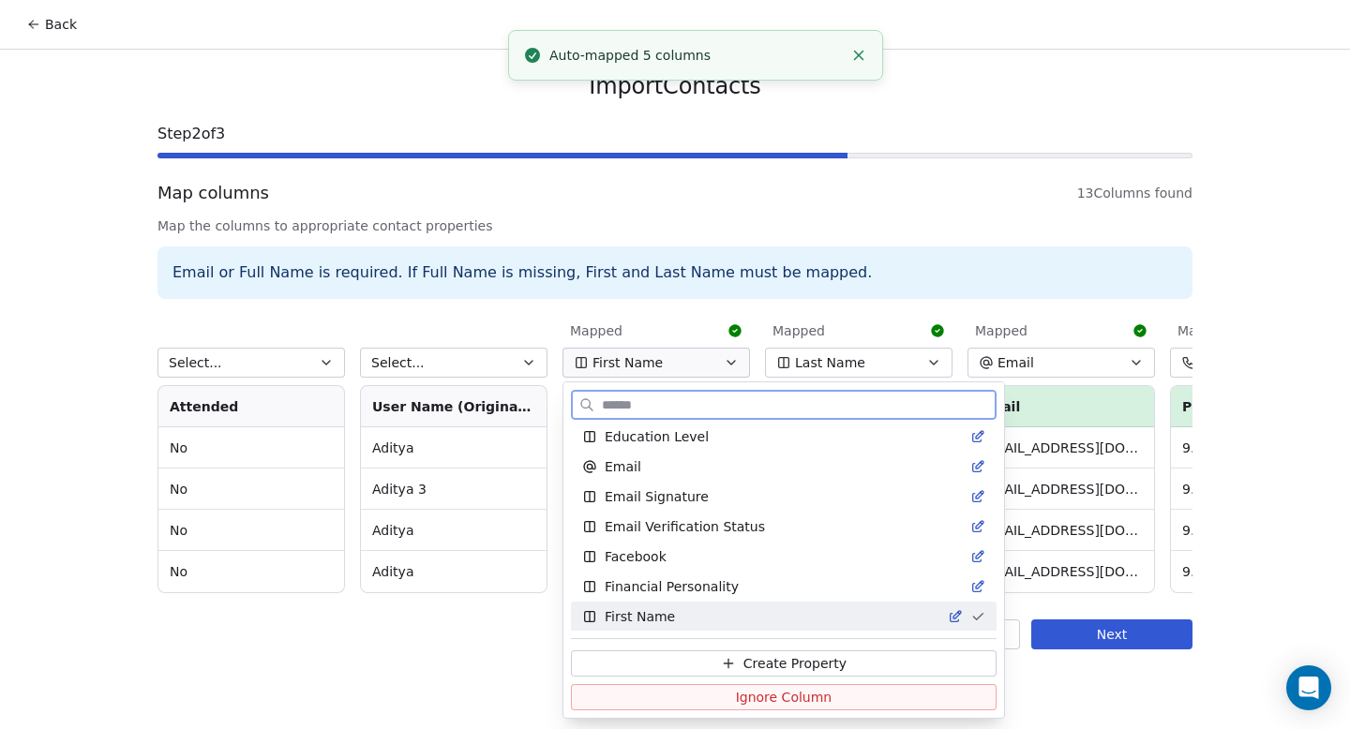
click at [681, 697] on button "Ignore Column" at bounding box center [784, 697] width 426 height 26
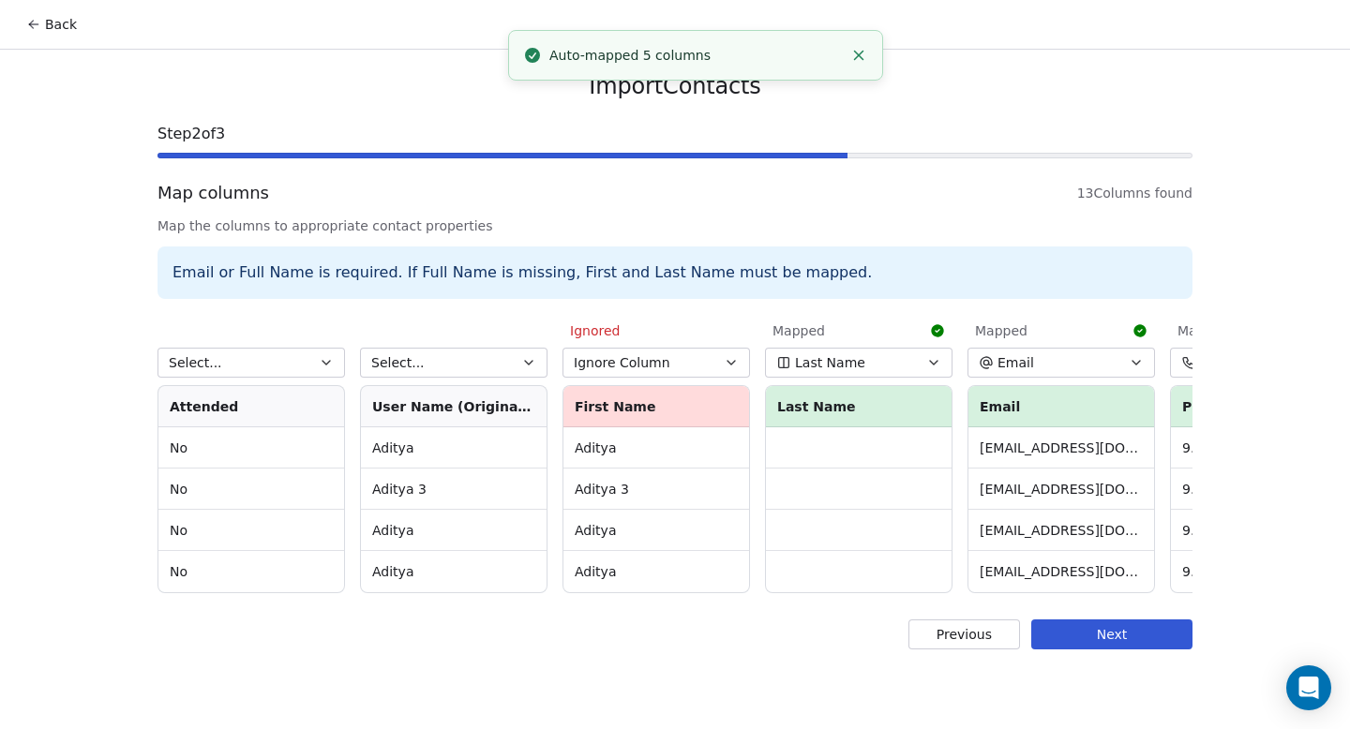
click at [838, 362] on span "Last Name" at bounding box center [830, 362] width 70 height 19
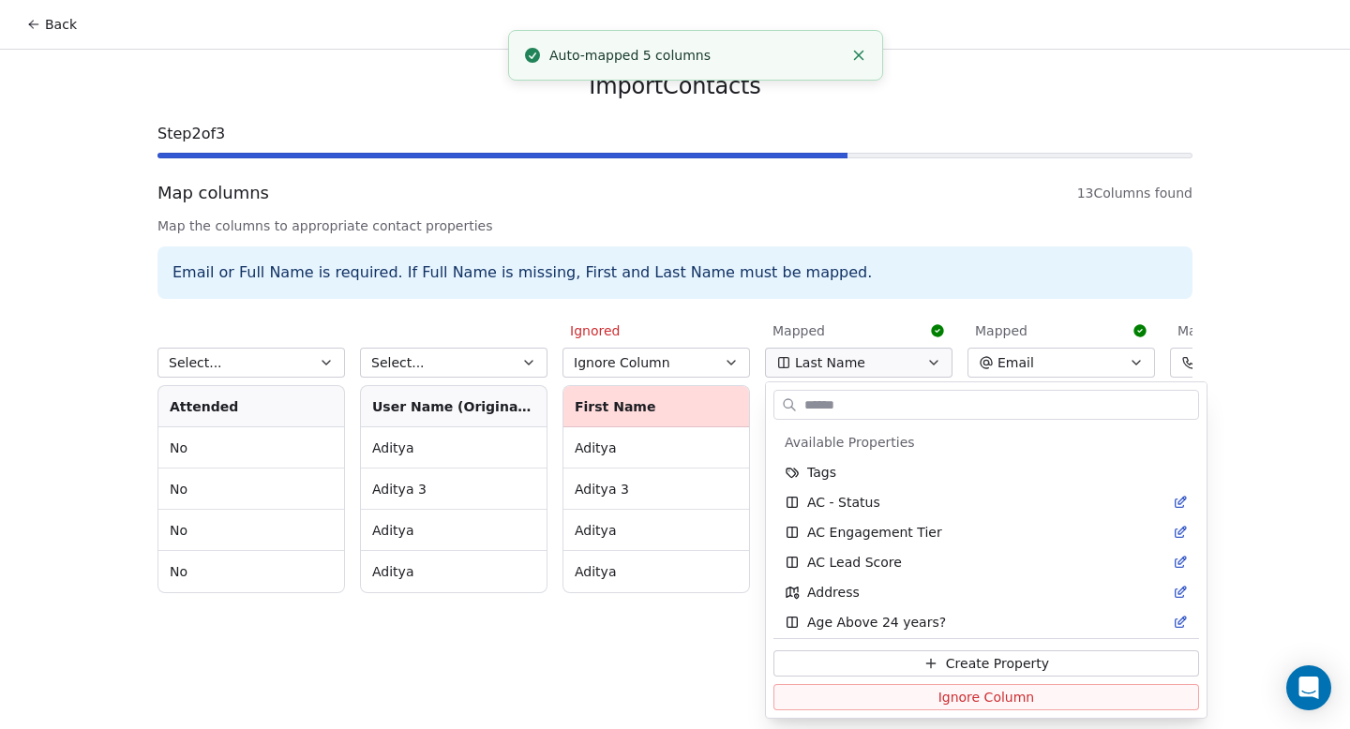
scroll to position [2165, 0]
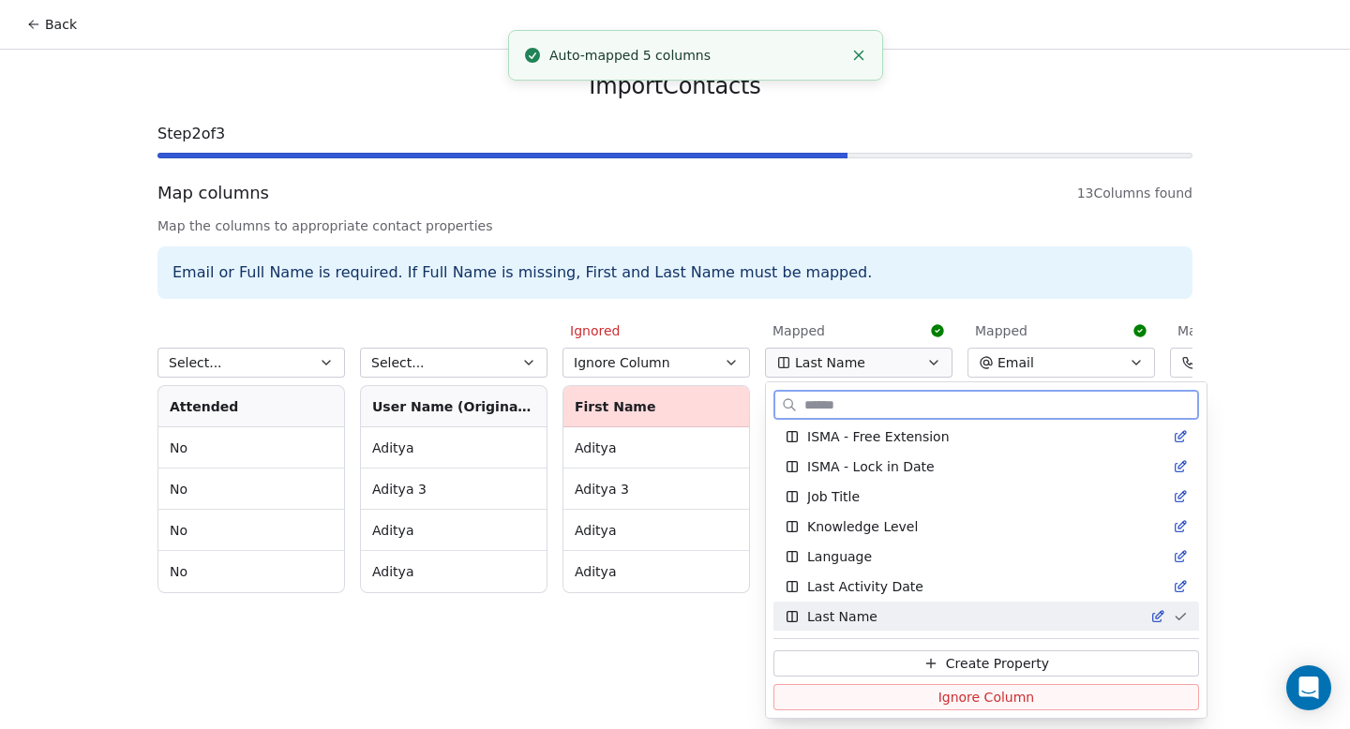
click at [827, 704] on button "Ignore Column" at bounding box center [986, 697] width 426 height 26
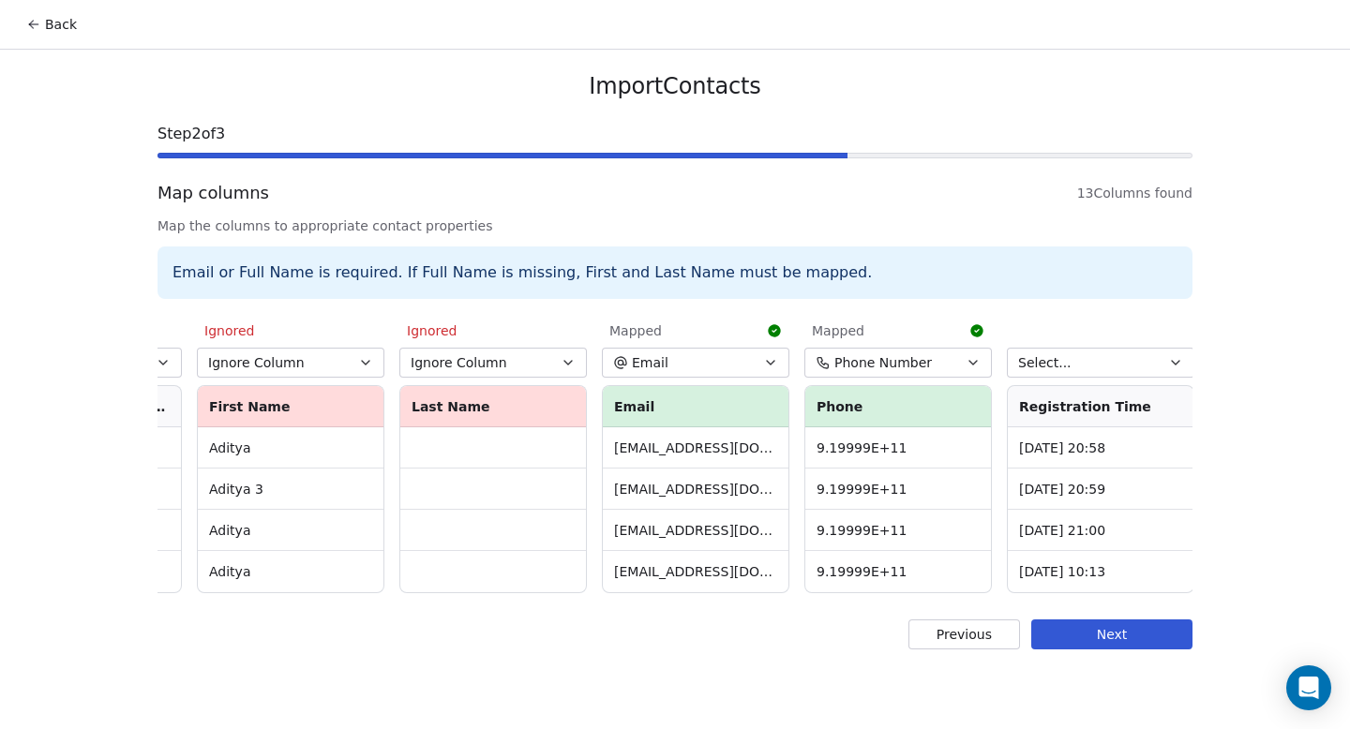
scroll to position [0, 390]
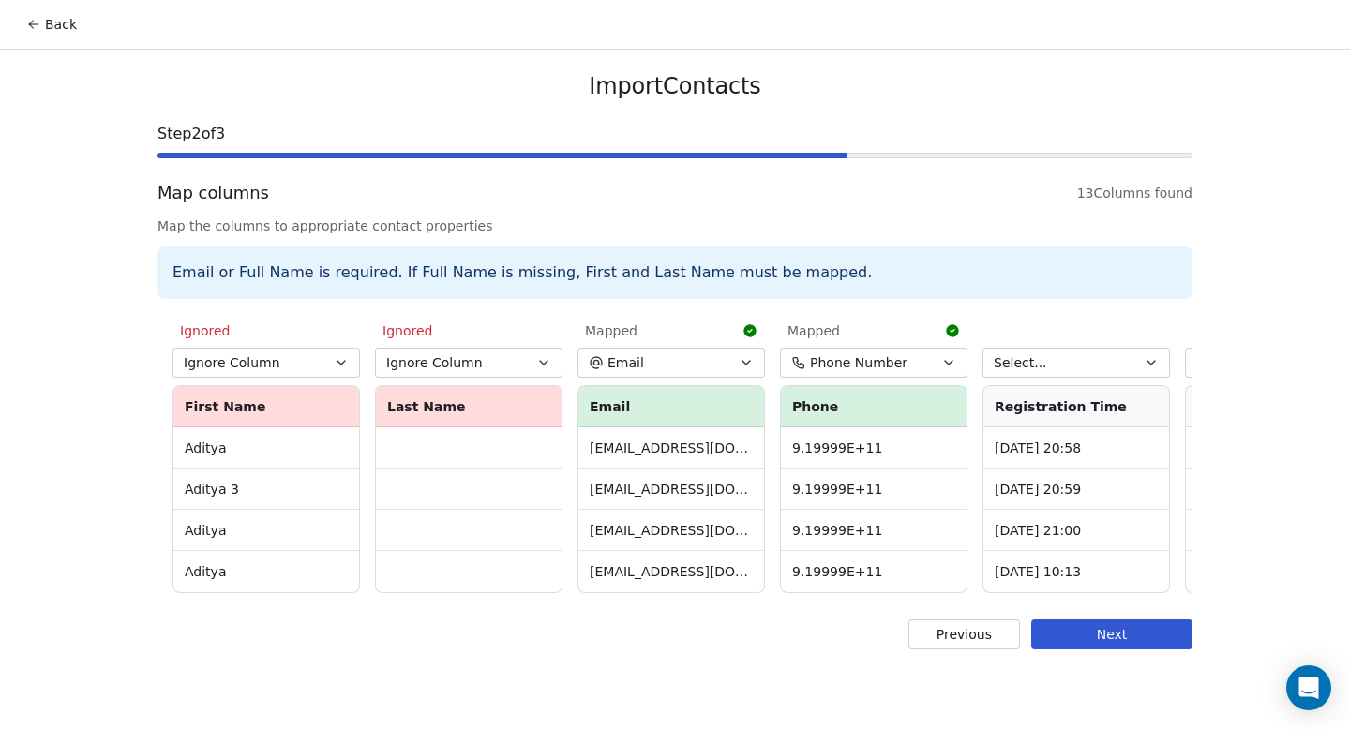
click at [871, 365] on span "Phone Number" at bounding box center [858, 362] width 97 height 19
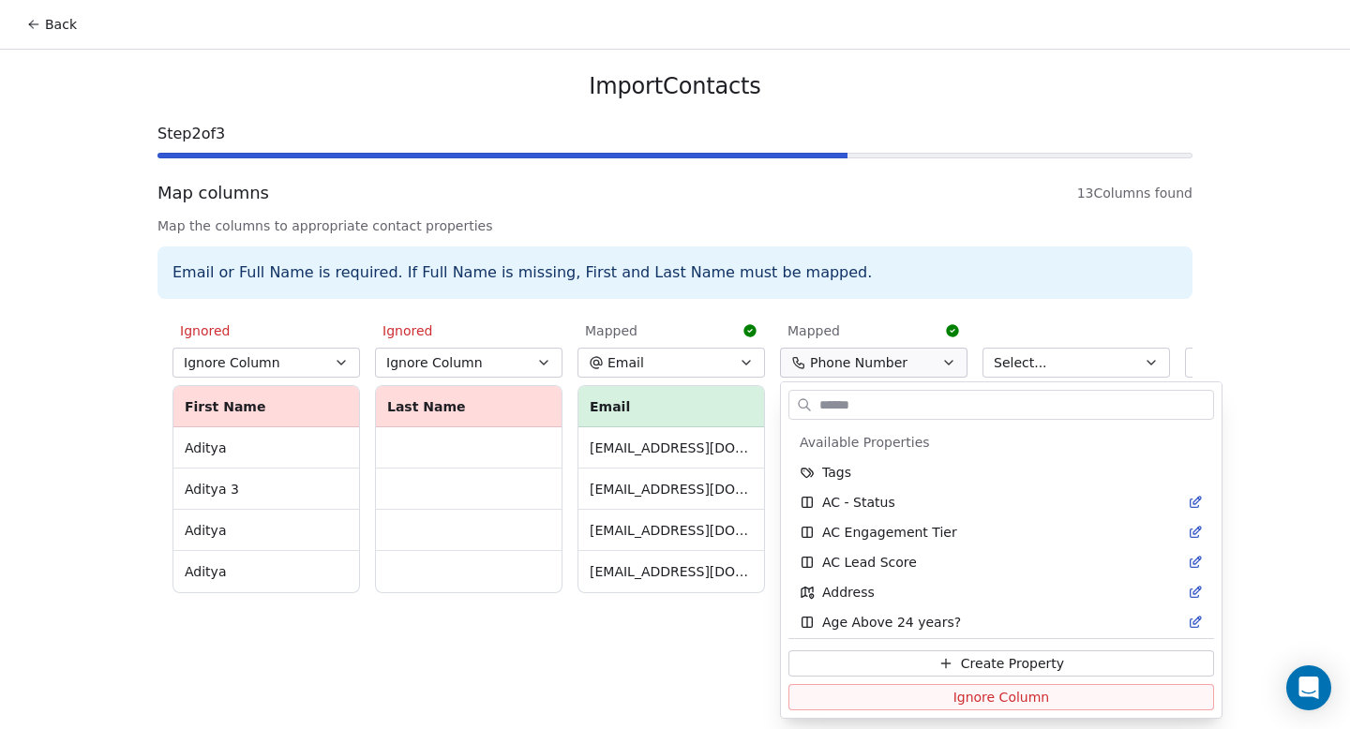
scroll to position [3095, 0]
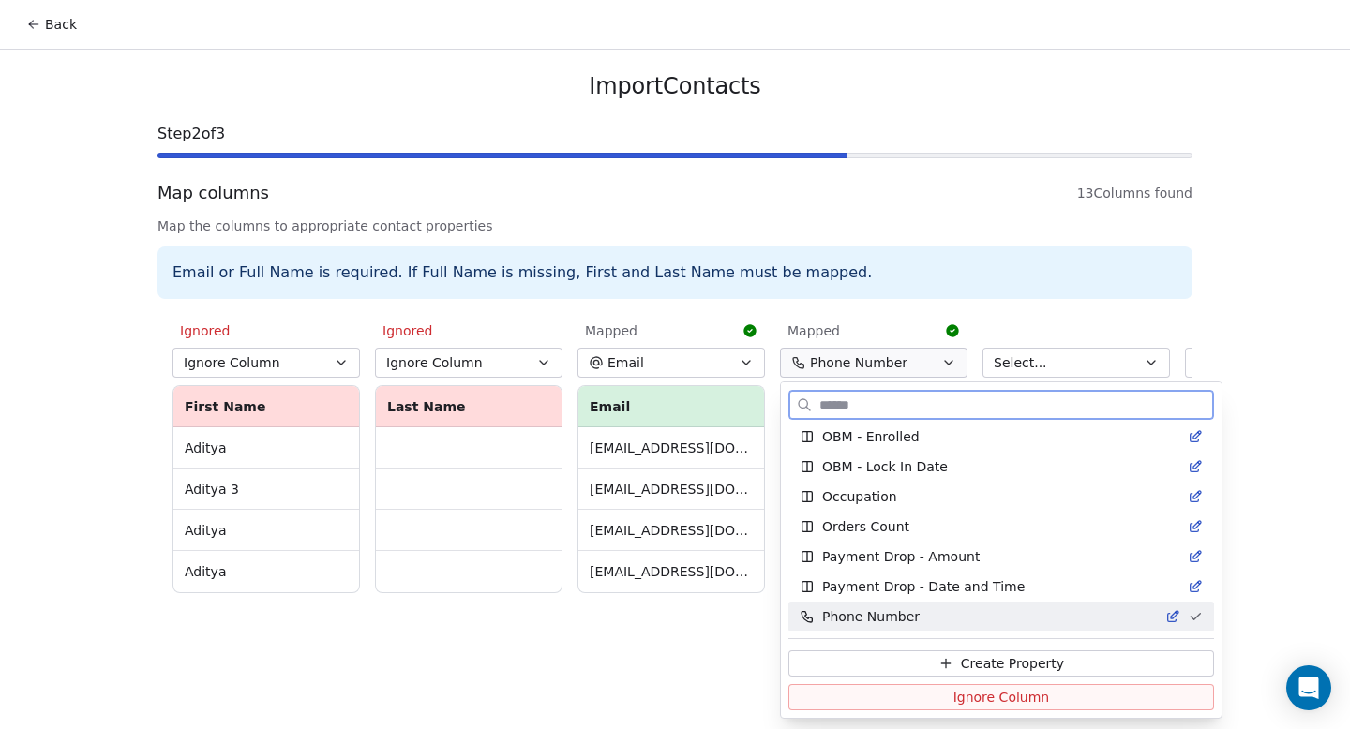
click at [896, 700] on button "Ignore Column" at bounding box center [1001, 697] width 426 height 26
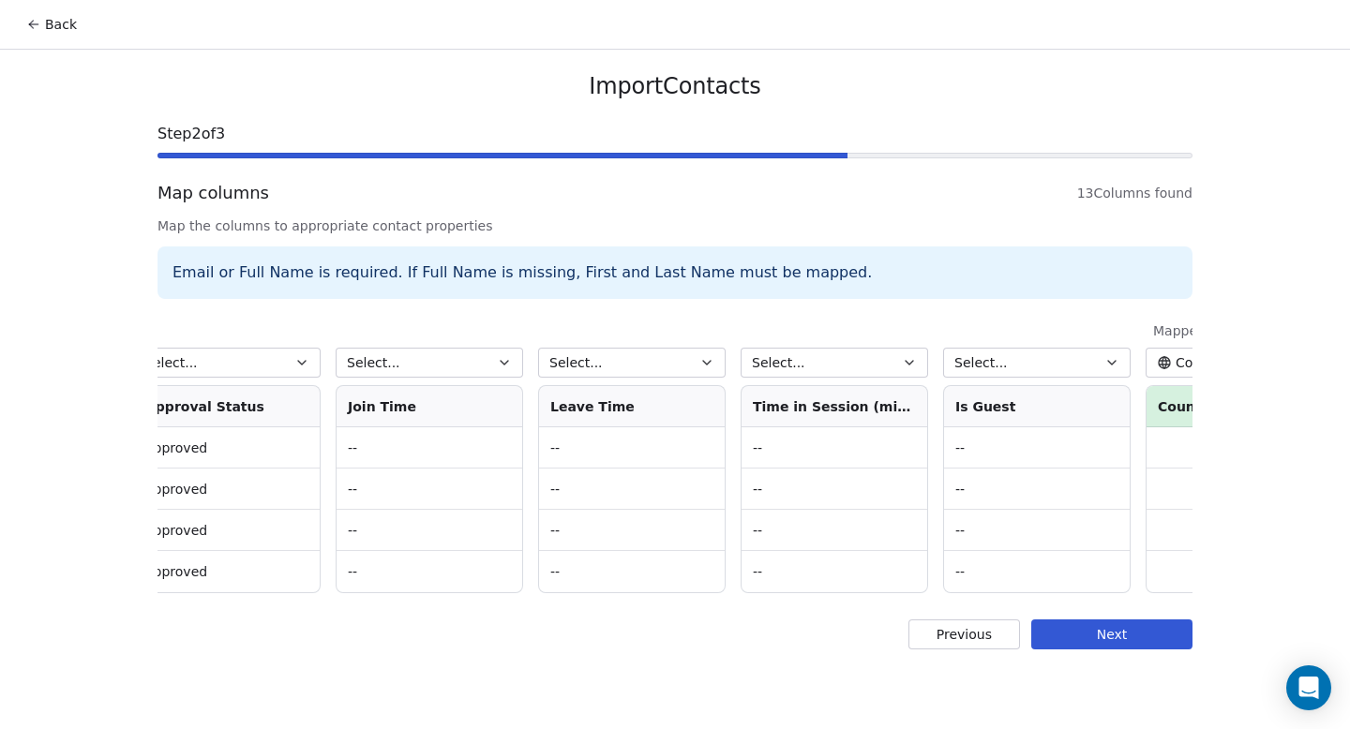
scroll to position [0, 1582]
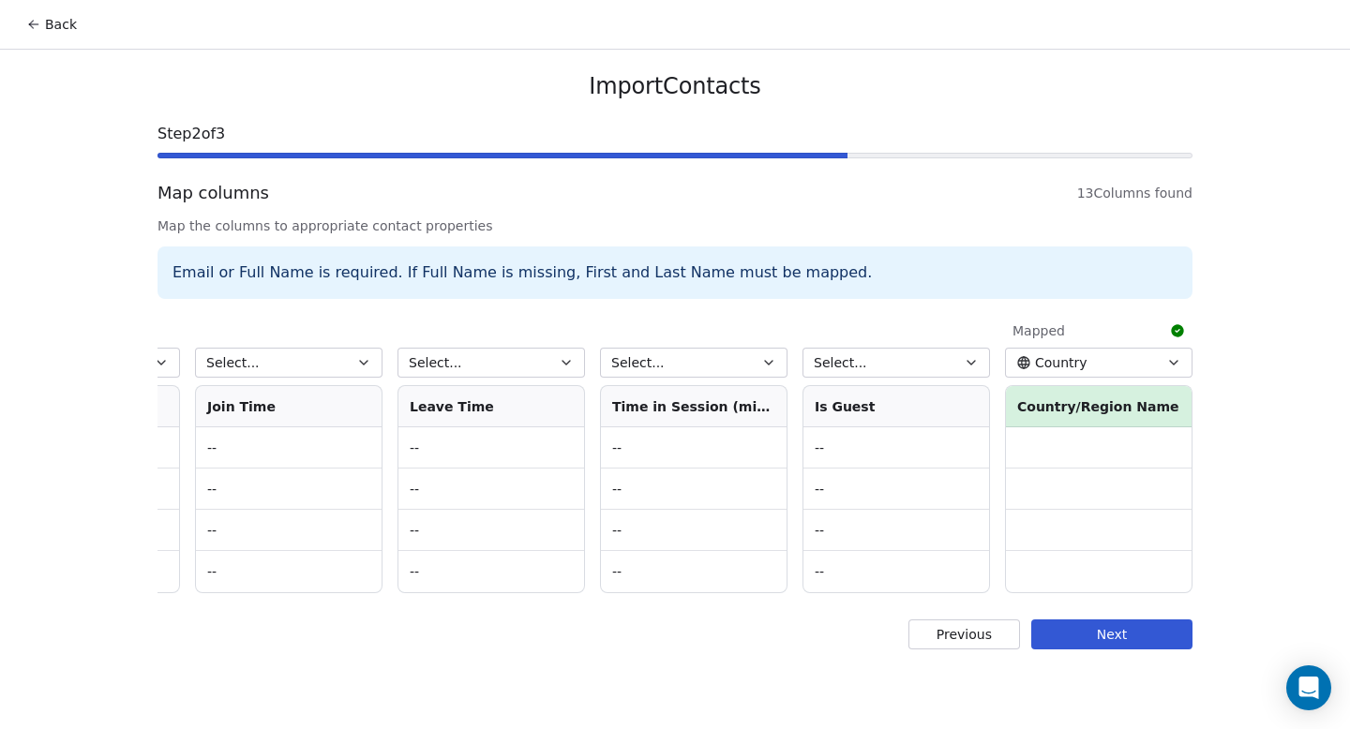
click at [1042, 362] on span "Country" at bounding box center [1061, 362] width 52 height 19
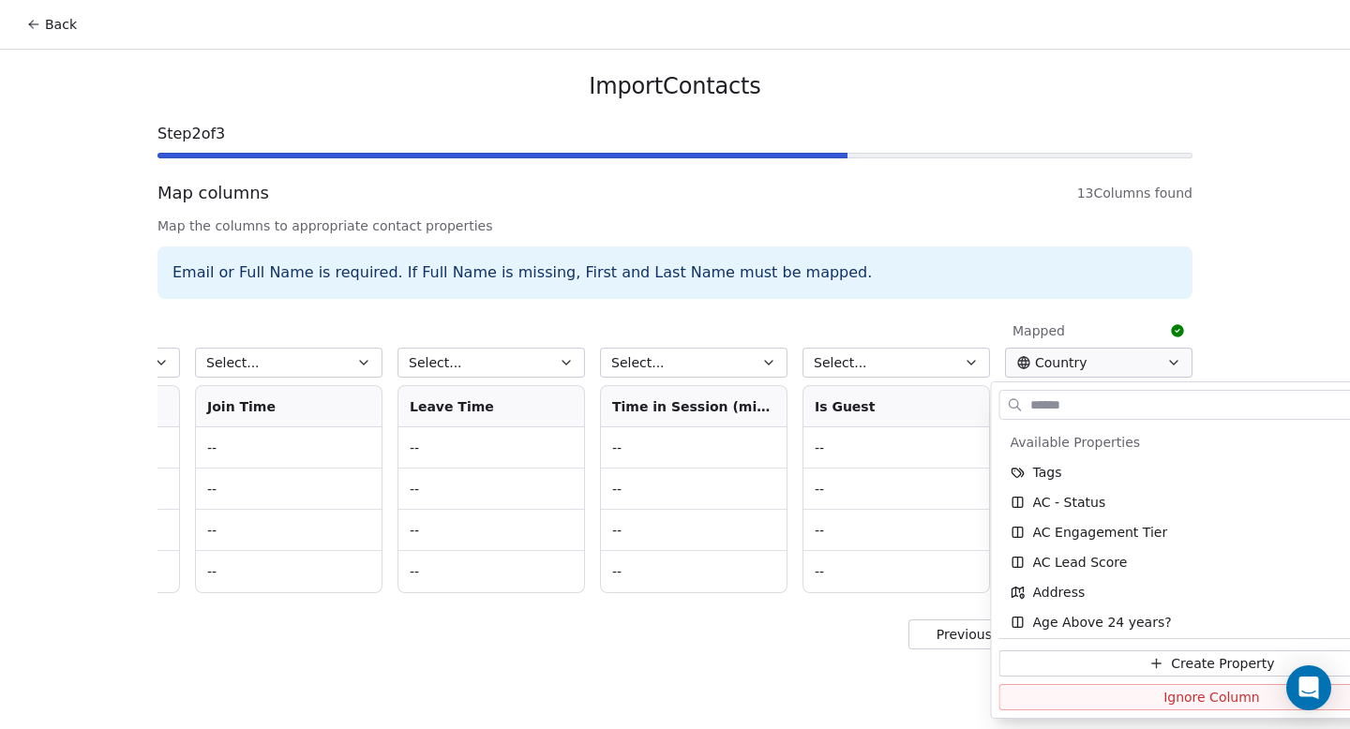
scroll to position [336, 0]
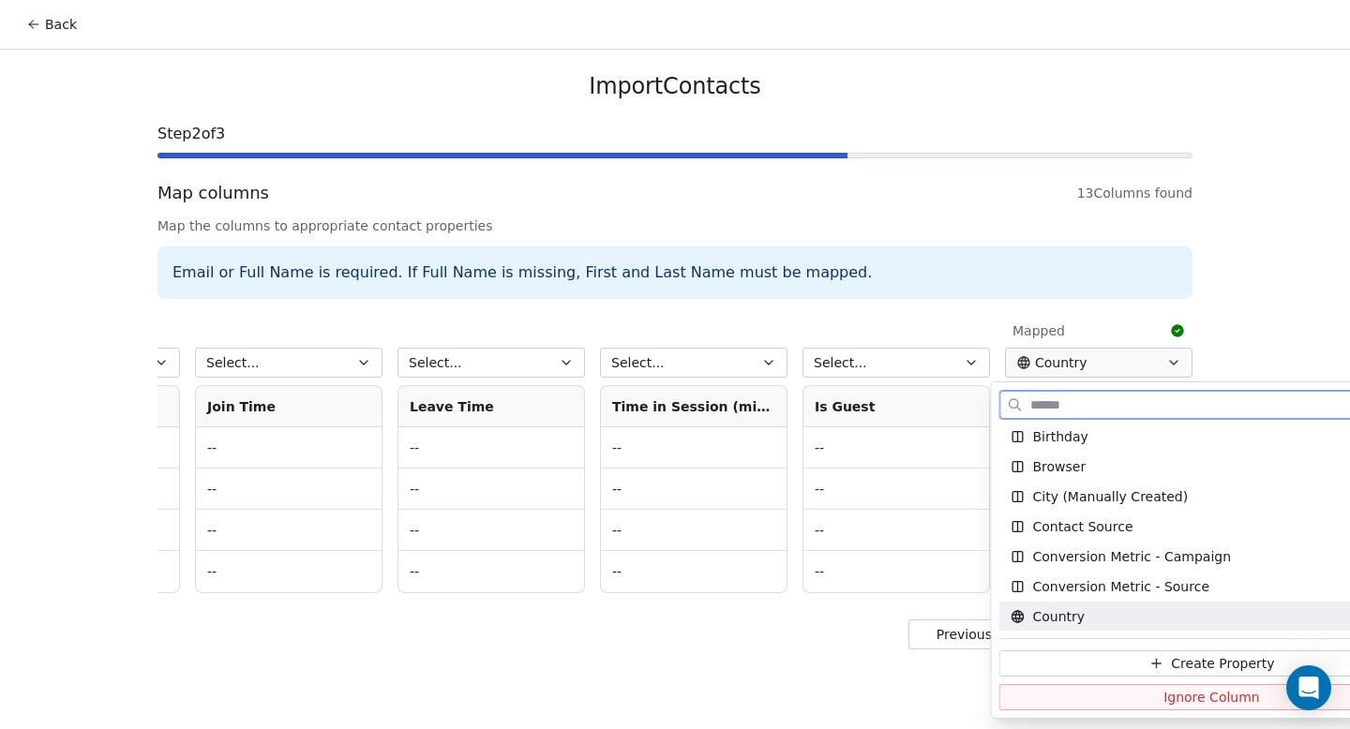
click at [1054, 695] on button "Ignore Column" at bounding box center [1212, 697] width 426 height 26
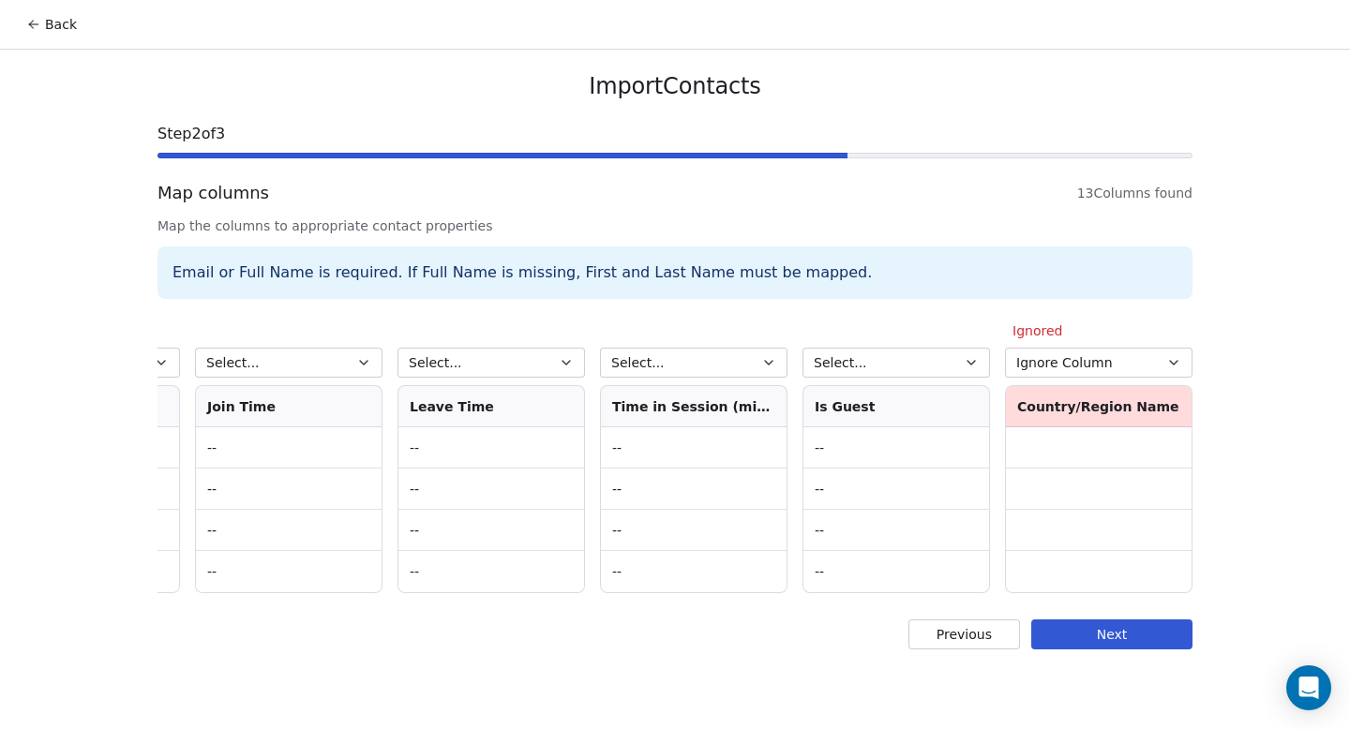
click at [1071, 650] on button "Next" at bounding box center [1111, 635] width 161 height 30
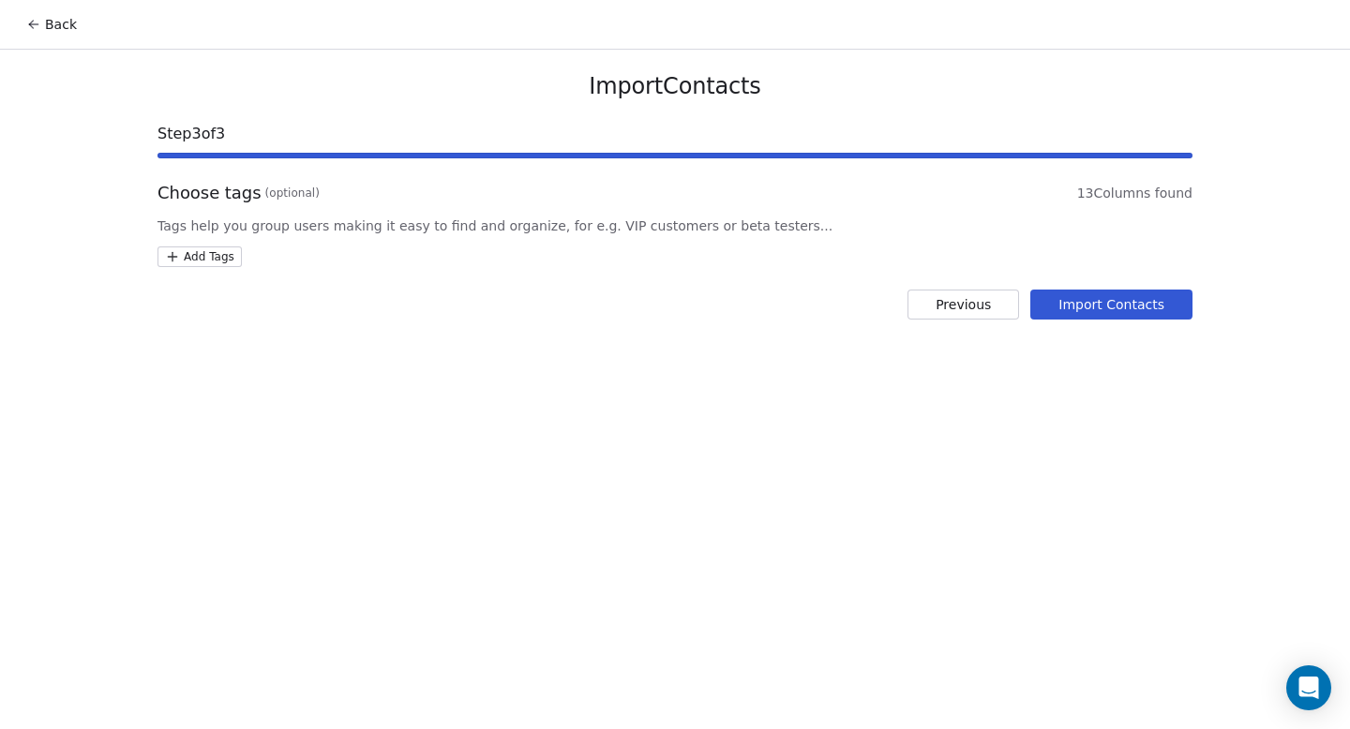
click at [227, 258] on html "Back Import Contacts Step 3 of 3 Choose tags (optional) 13 Columns found Tags h…" at bounding box center [675, 364] width 1350 height 729
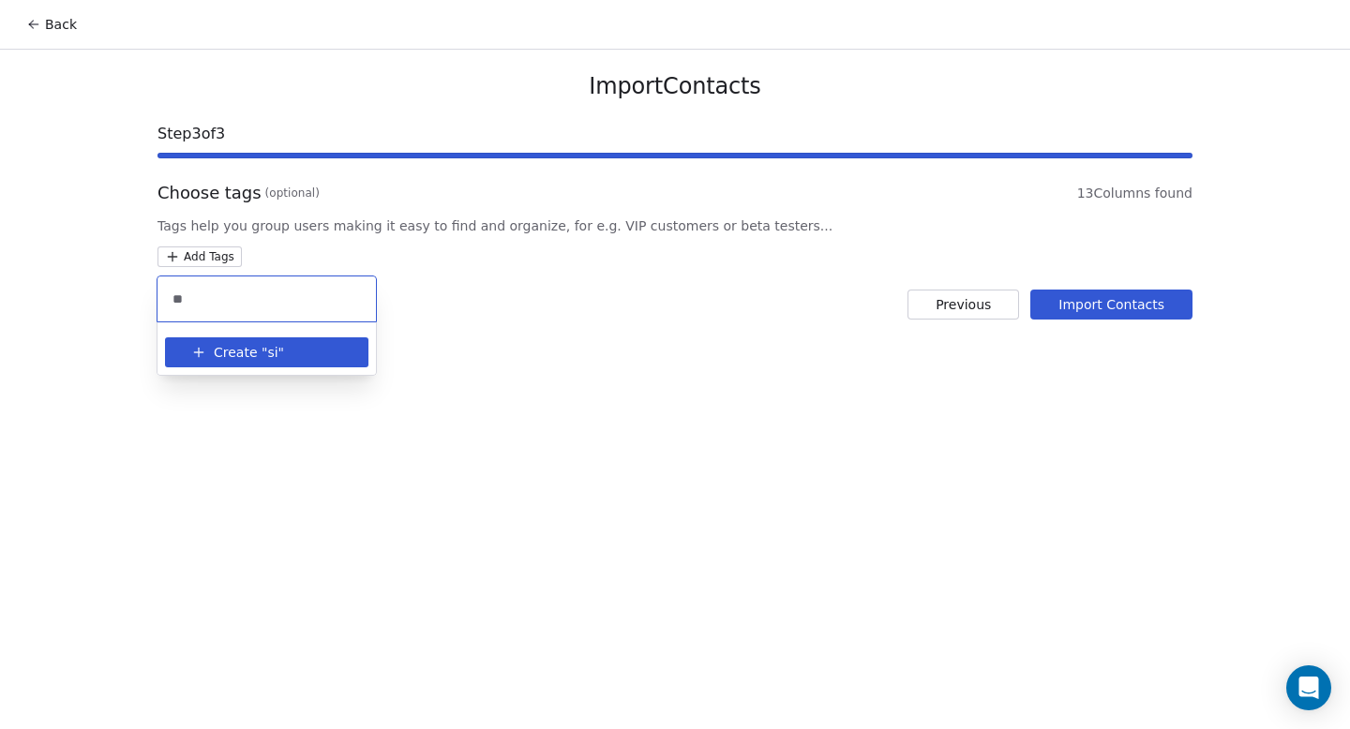
type input "*"
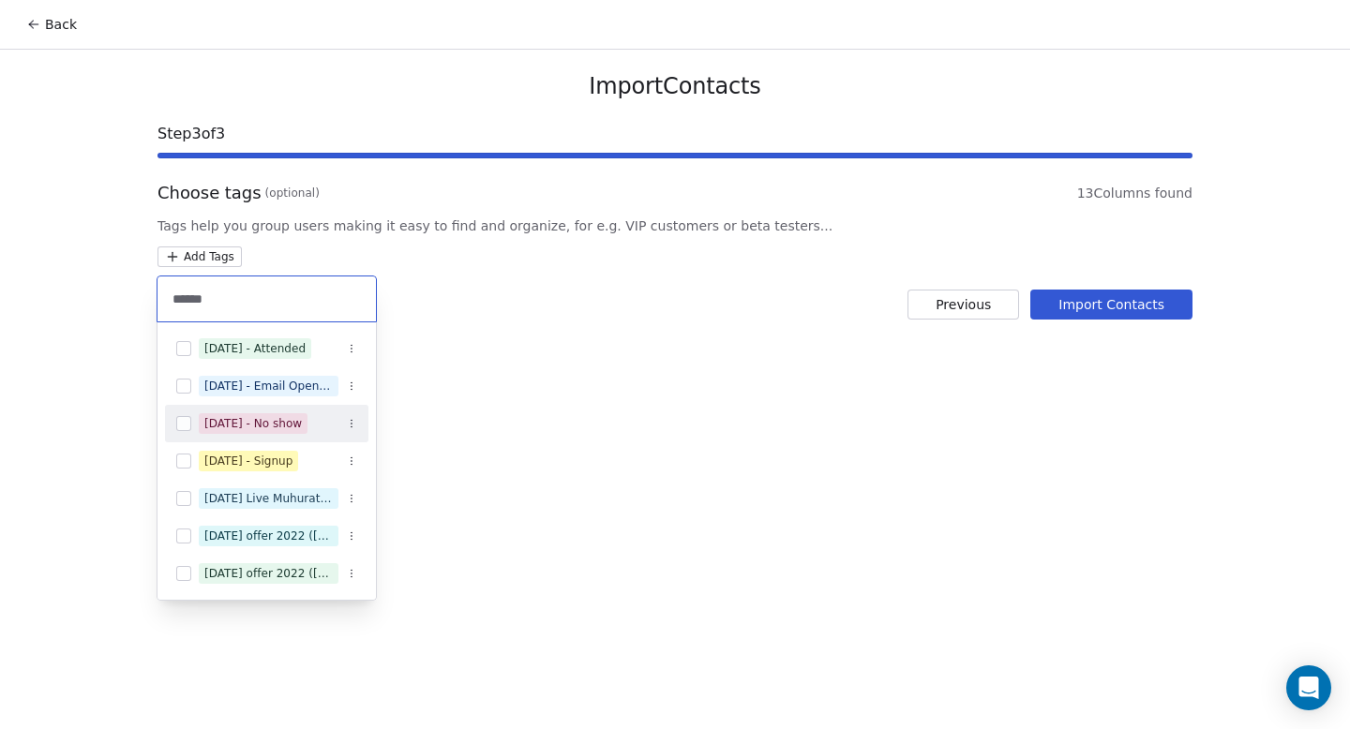
type input "******"
click at [261, 429] on div "[DATE] - No show" at bounding box center [252, 423] width 97 height 17
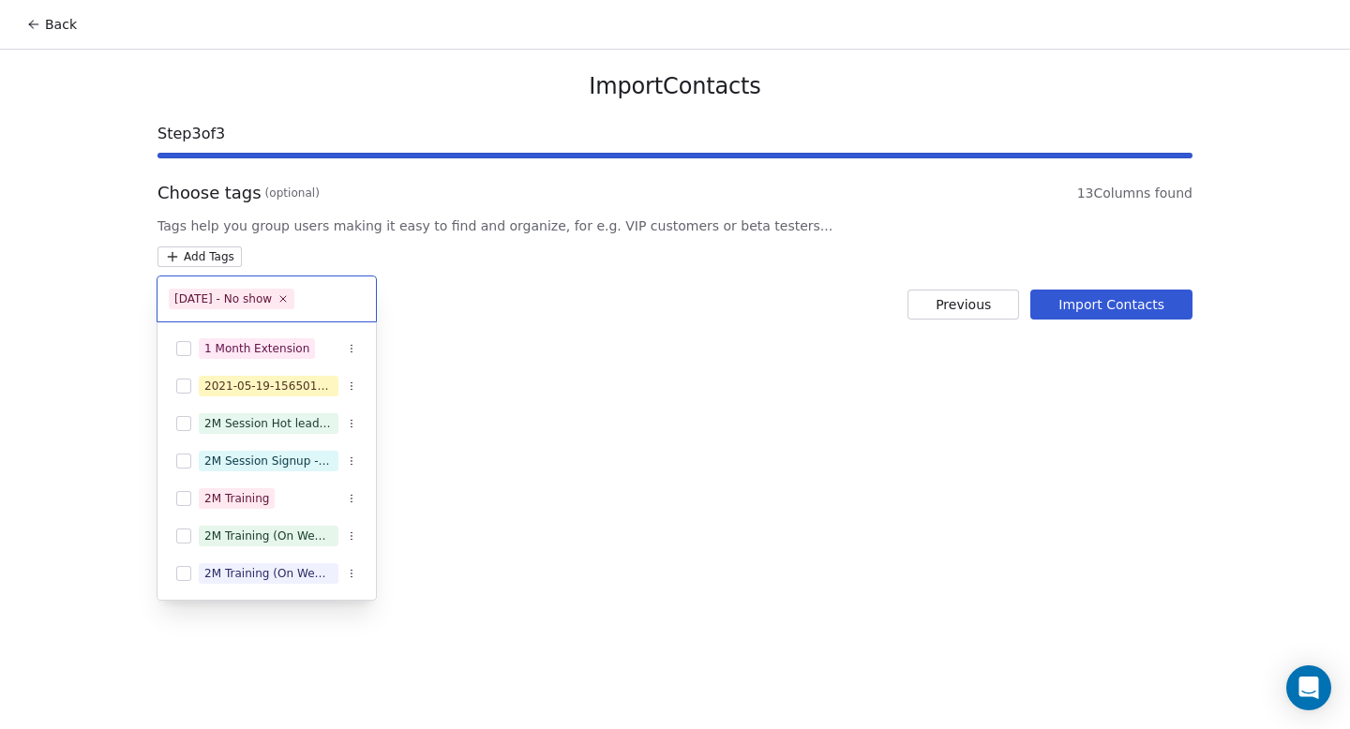
click at [616, 521] on html "Back Import Contacts Step 3 of 3 Choose tags (optional) 13 Columns found Tags h…" at bounding box center [675, 364] width 1350 height 729
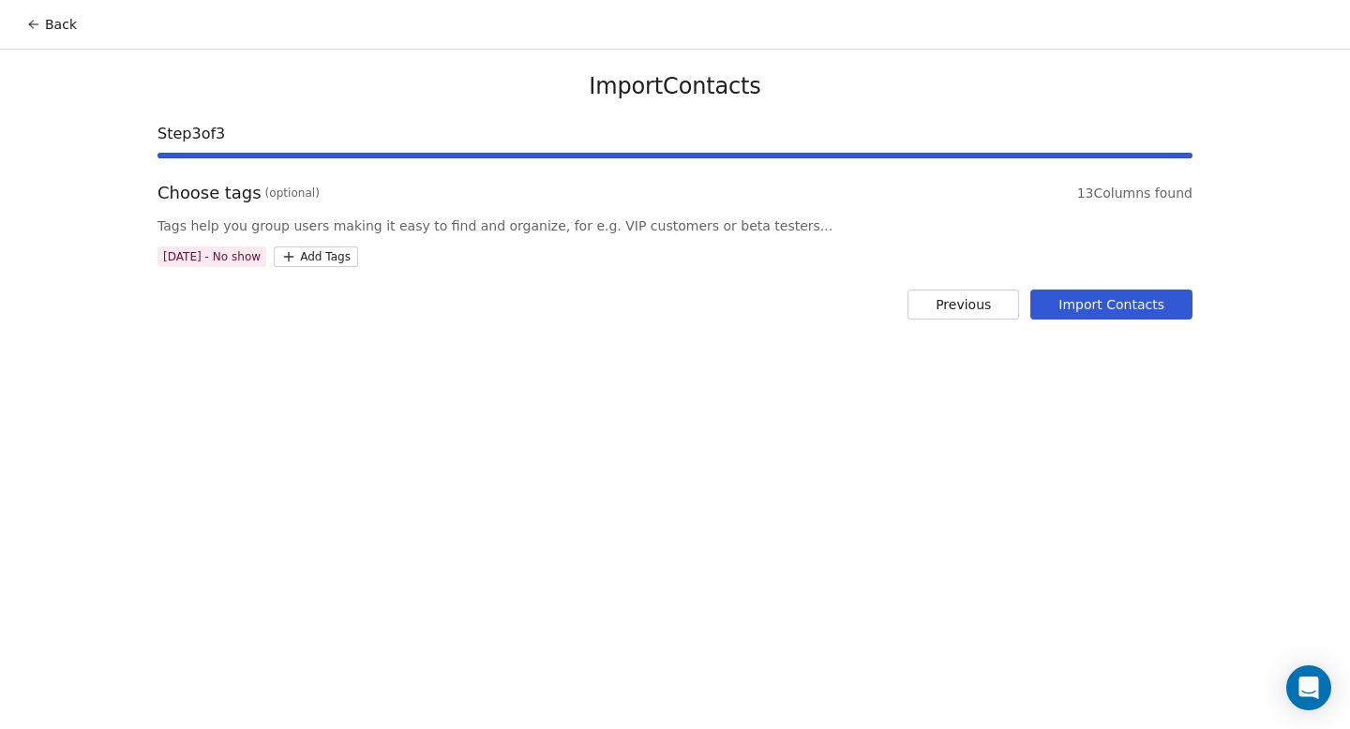
click at [1103, 307] on button "Import Contacts" at bounding box center [1111, 305] width 162 height 30
